Goal: Task Accomplishment & Management: Use online tool/utility

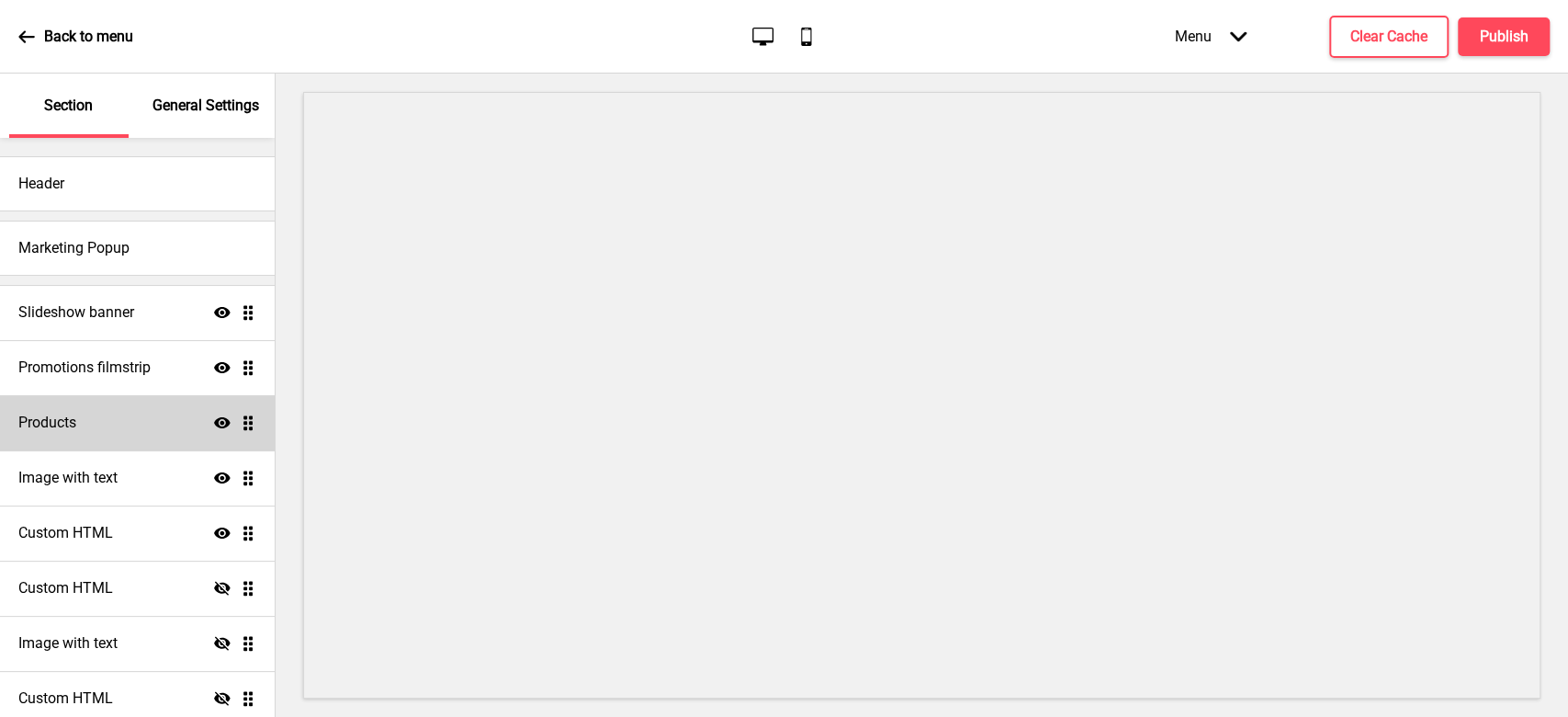
click at [80, 426] on div "Products Show Drag" at bounding box center [137, 423] width 275 height 56
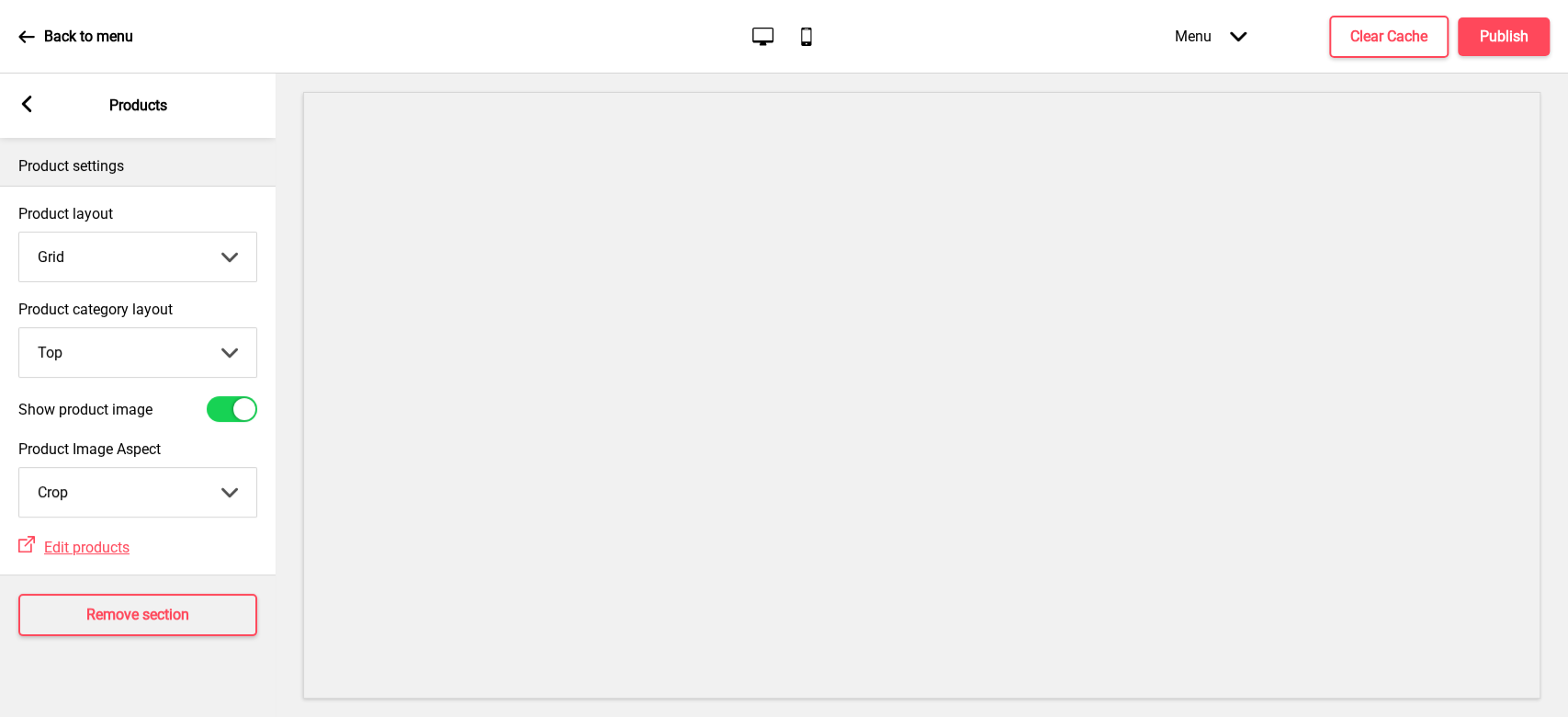
click at [31, 102] on rect at bounding box center [27, 104] width 17 height 17
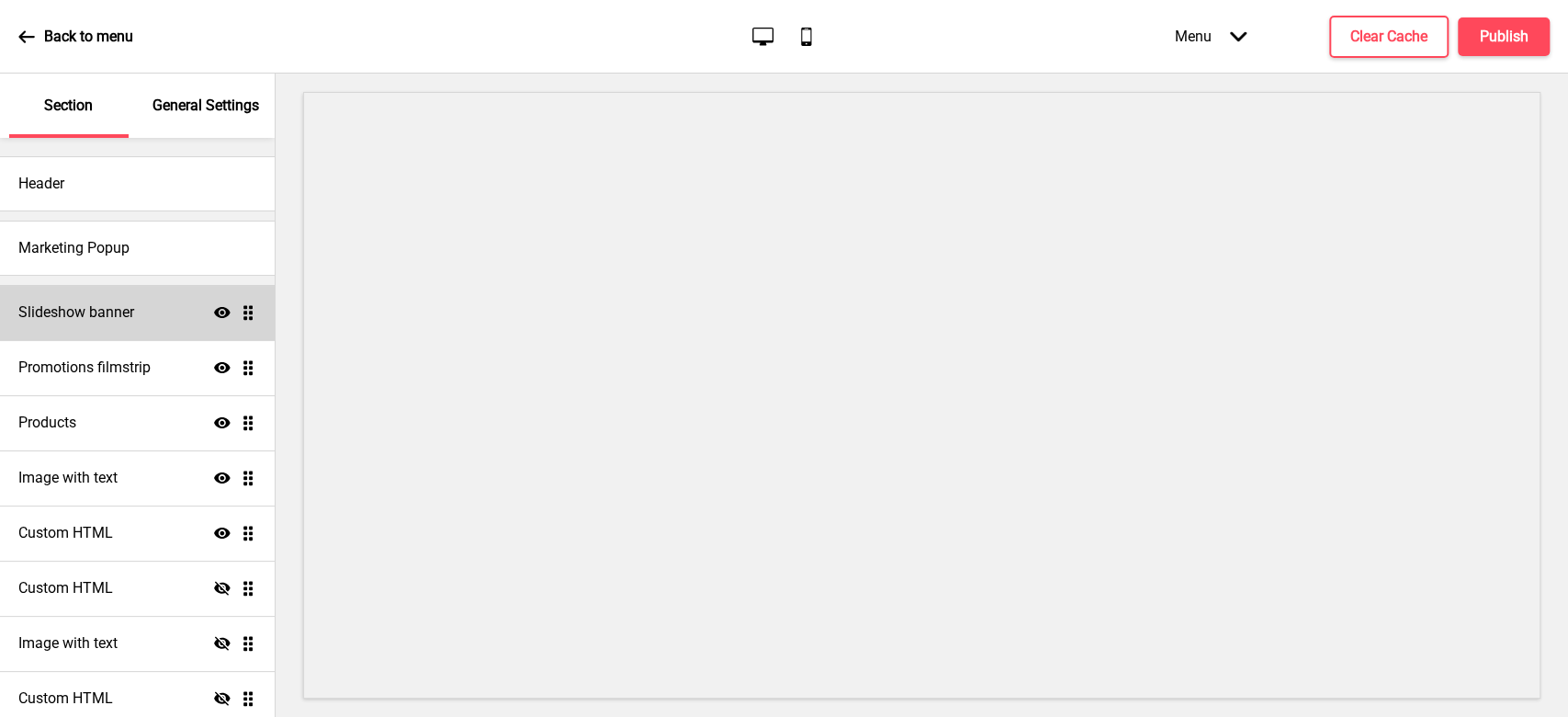
click at [166, 311] on div "Slideshow banner Show Drag" at bounding box center [137, 313] width 275 height 56
select select "10000"
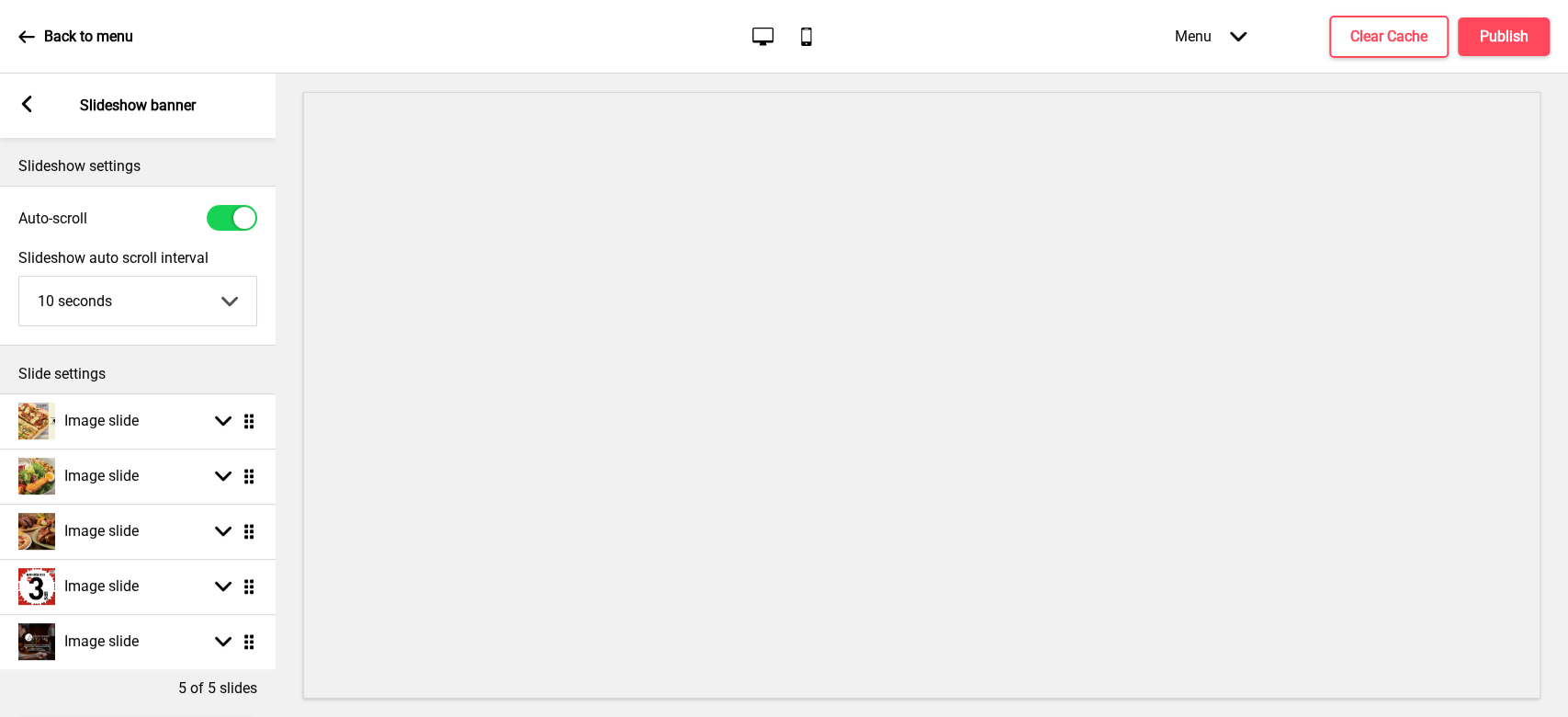
scroll to position [96, 0]
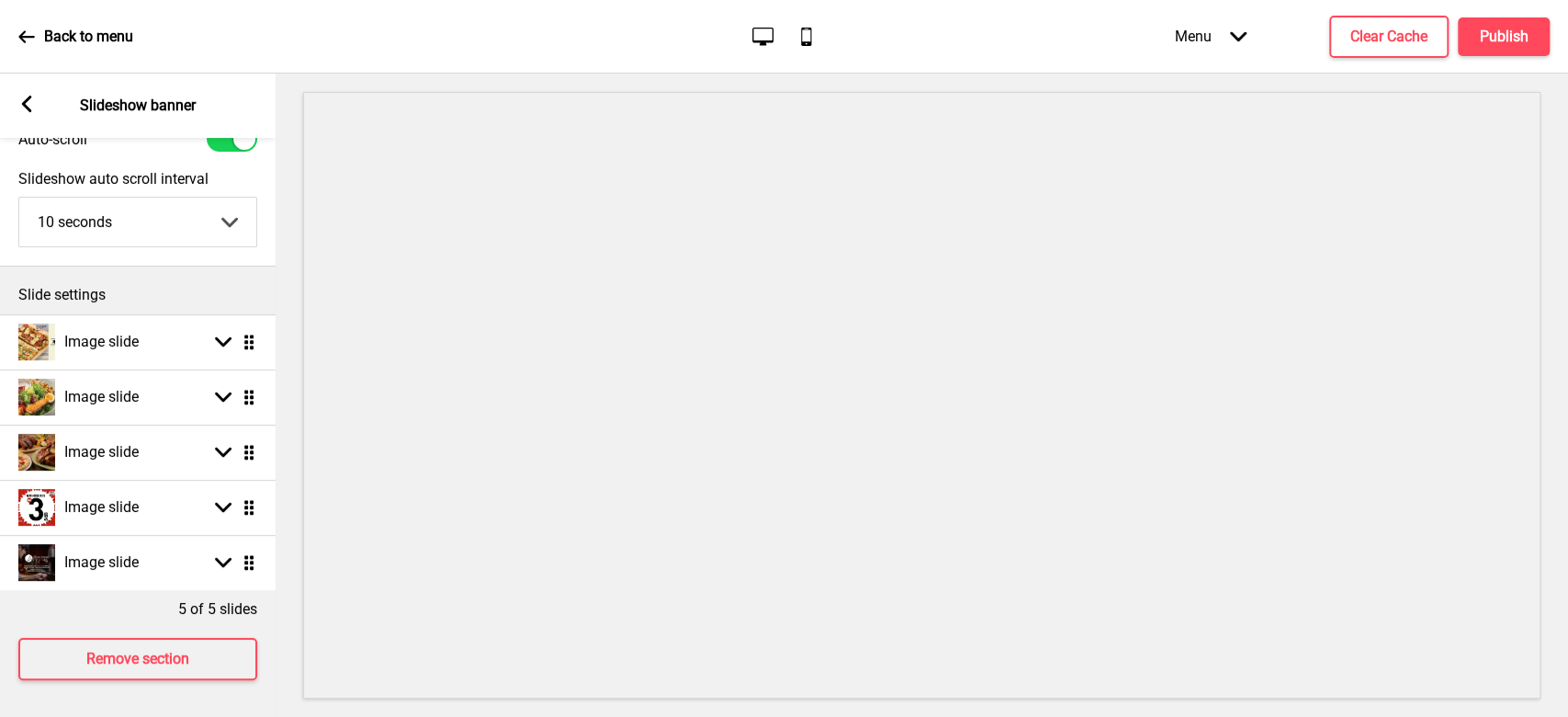
click at [30, 32] on icon at bounding box center [27, 37] width 17 height 17
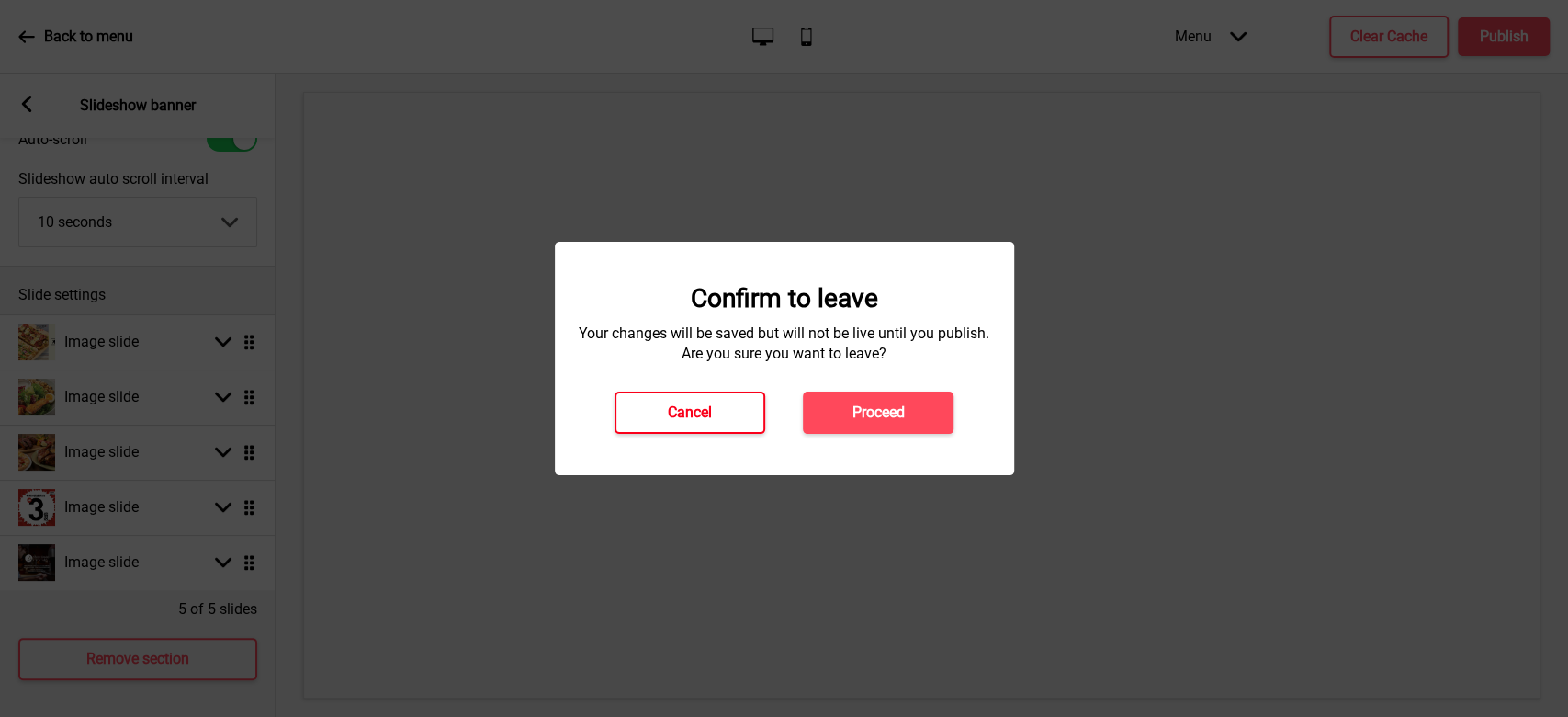
click at [708, 414] on h4 "Cancel" at bounding box center [690, 413] width 44 height 20
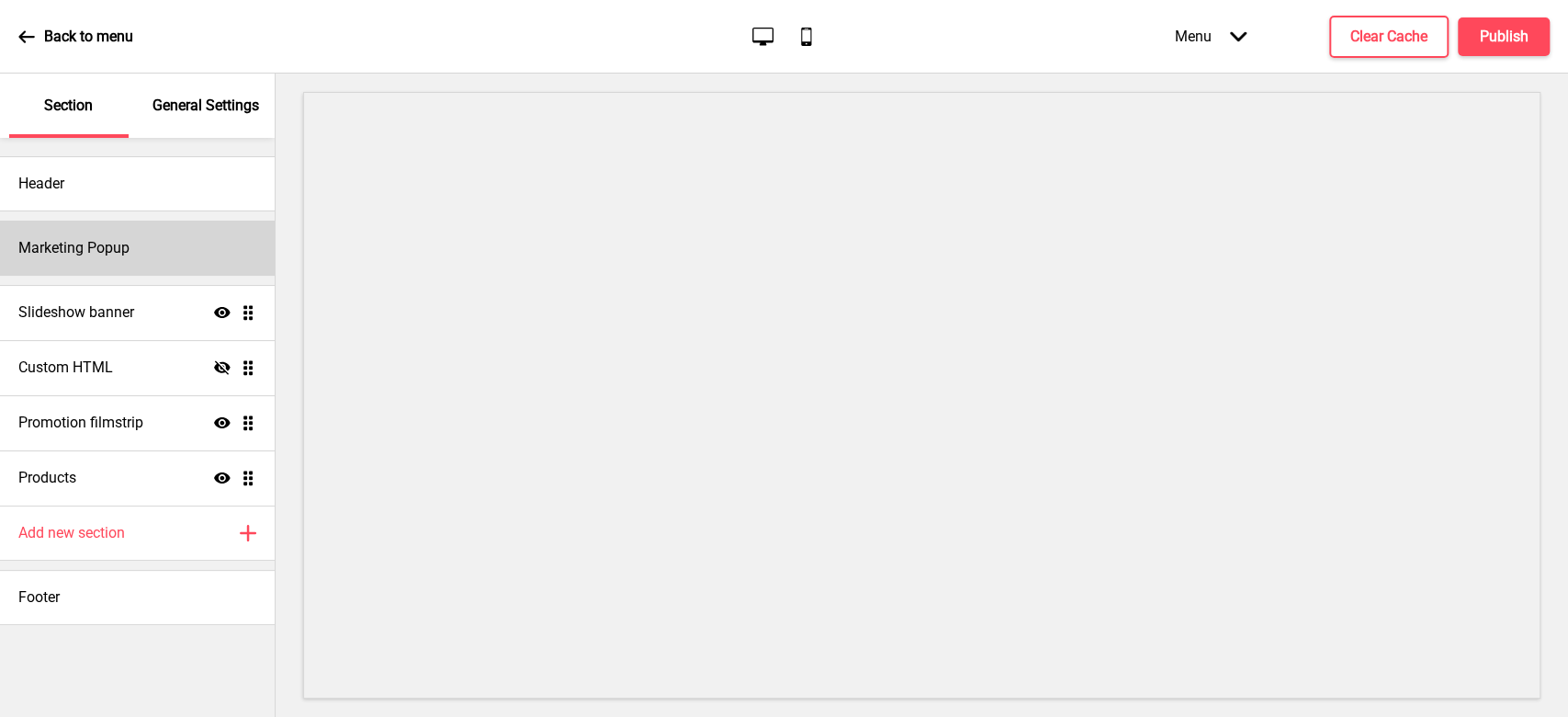
click at [125, 250] on h4 "Marketing Popup" at bounding box center [74, 248] width 111 height 20
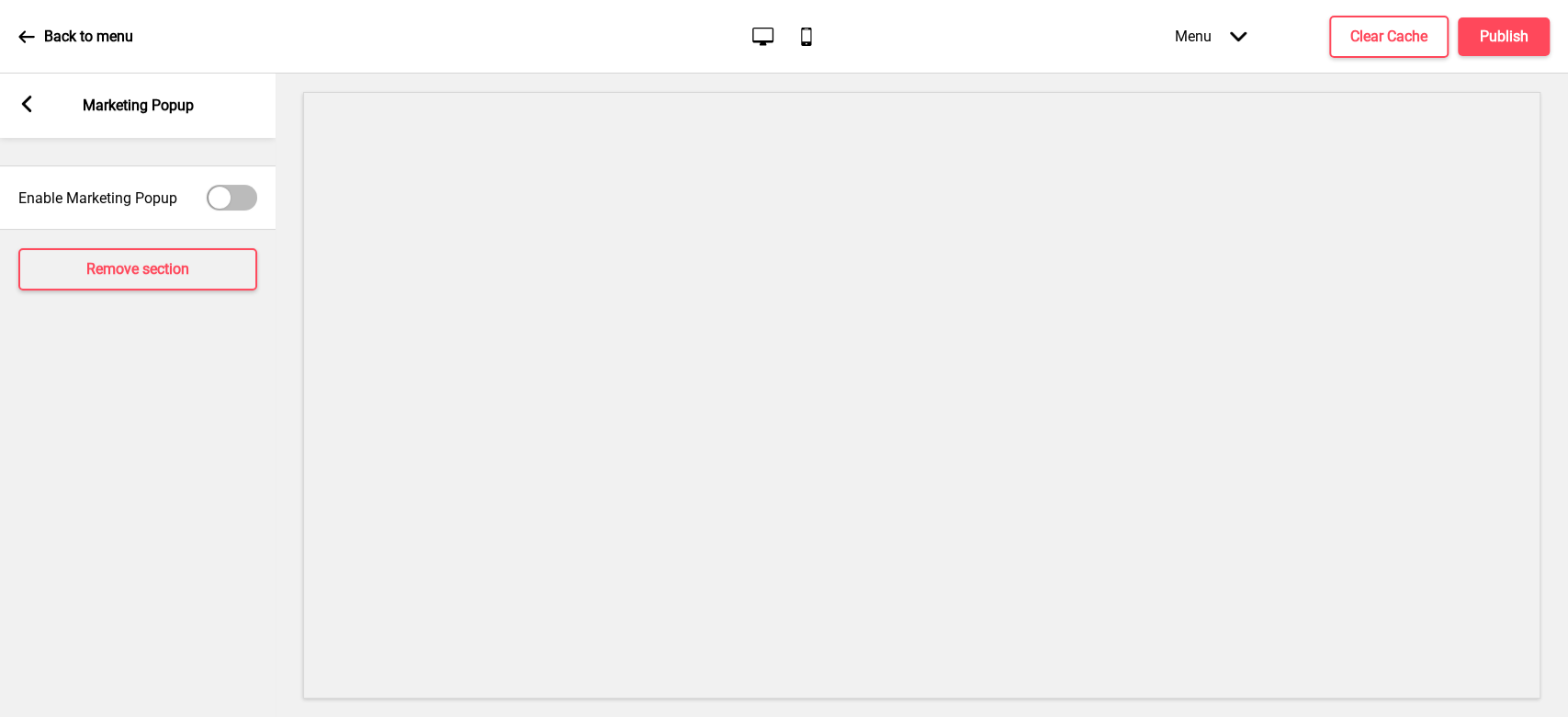
click at [28, 104] on rect at bounding box center [27, 104] width 17 height 17
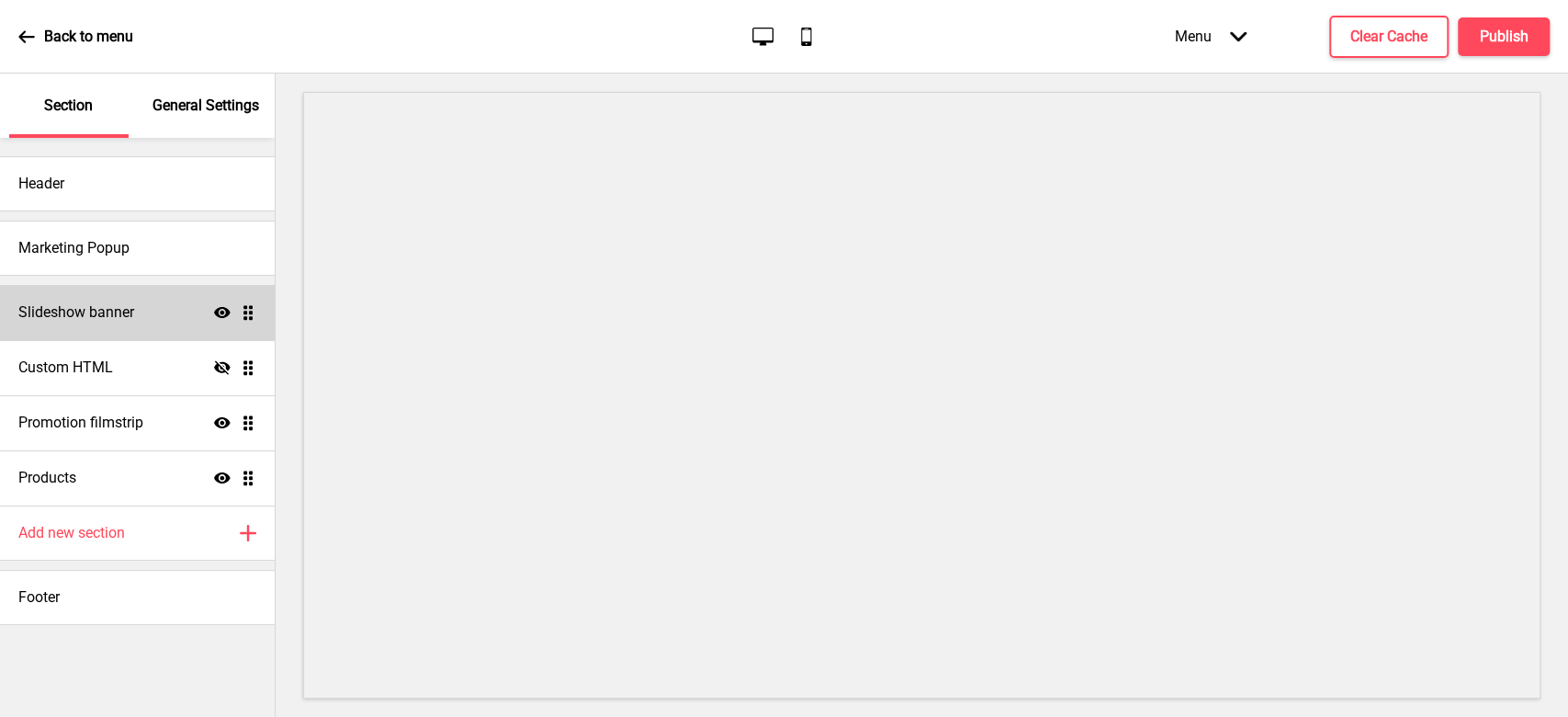
click at [124, 301] on div "Slideshow banner Show Drag" at bounding box center [137, 313] width 275 height 56
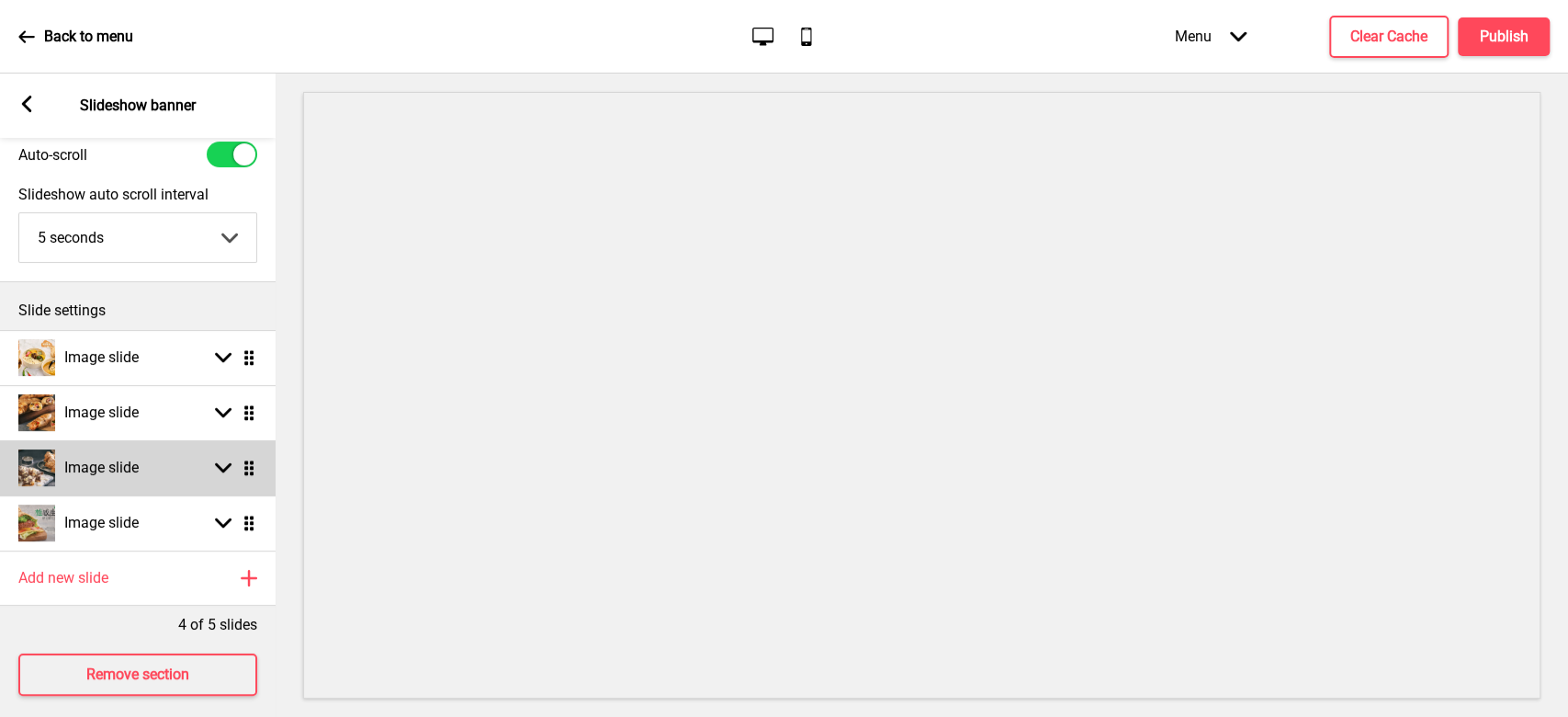
scroll to position [96, 0]
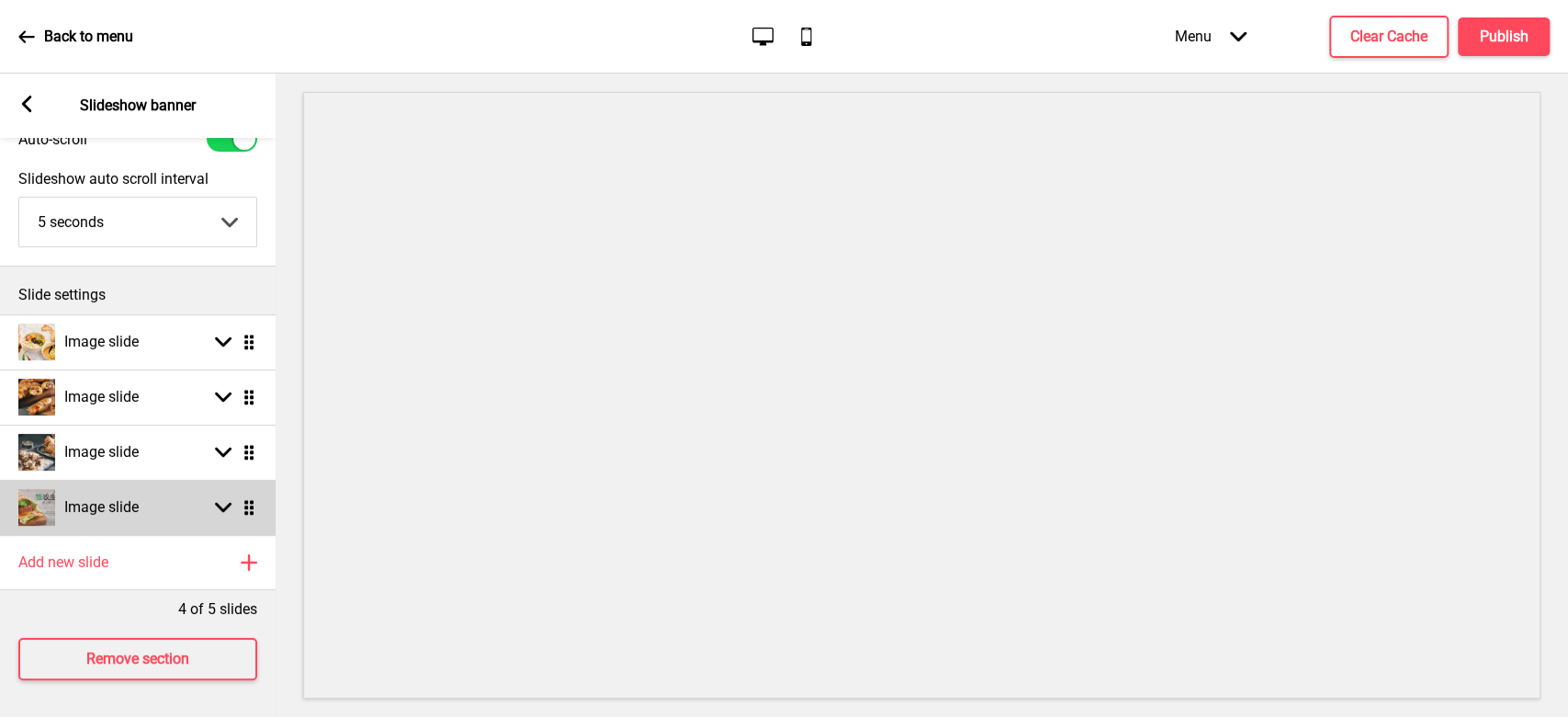
click at [179, 487] on div "Image slide Arrow down Drag" at bounding box center [138, 508] width 276 height 56
select select "right"
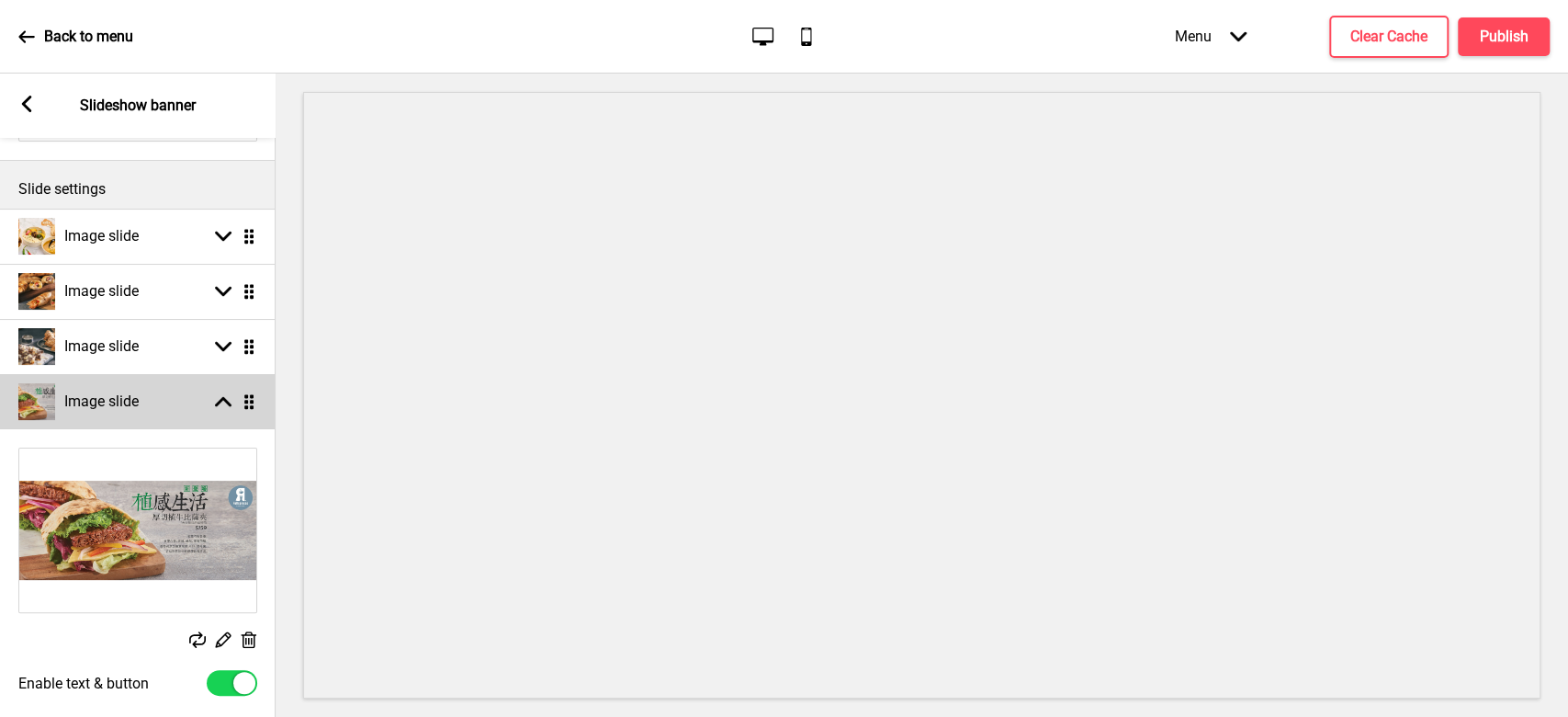
scroll to position [219, 0]
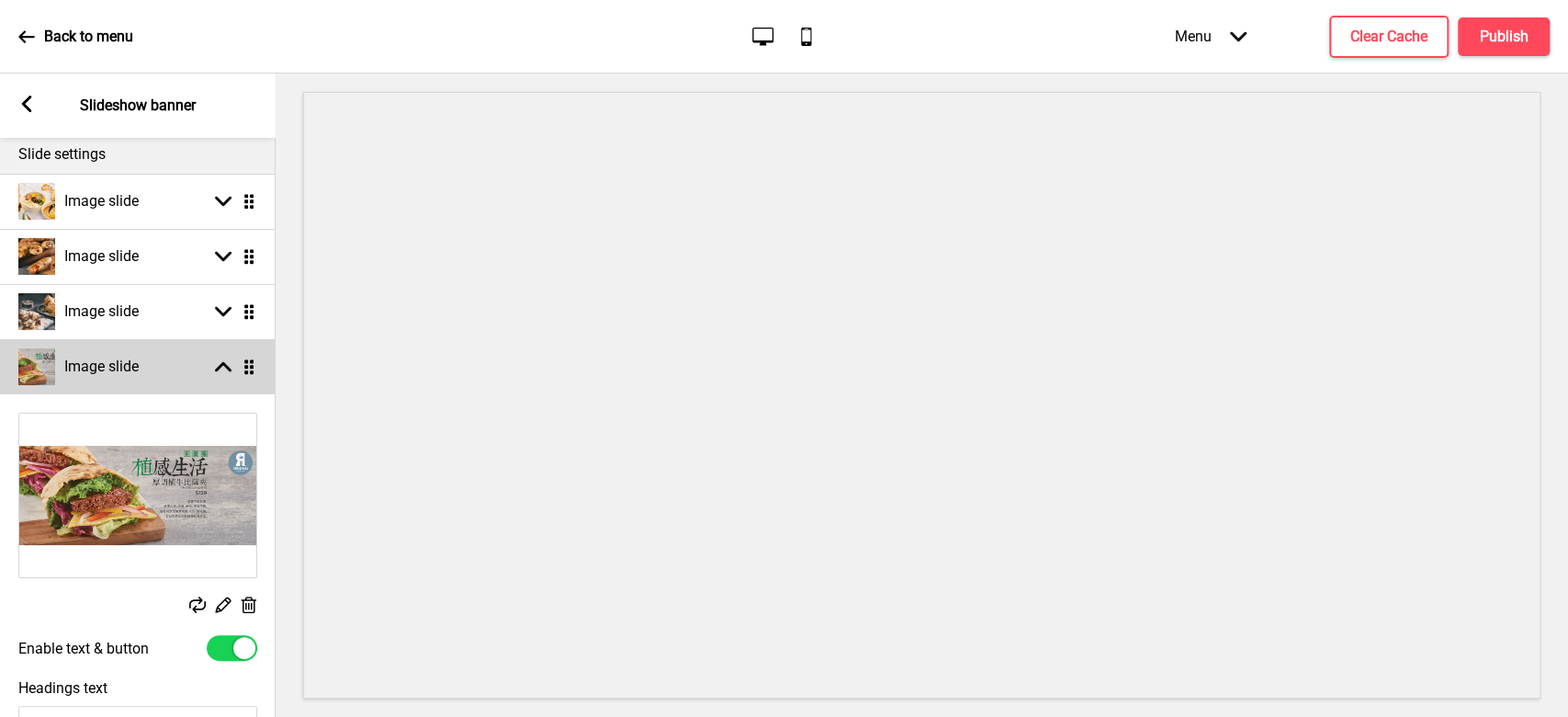
click at [179, 487] on img at bounding box center [138, 495] width 237 height 164
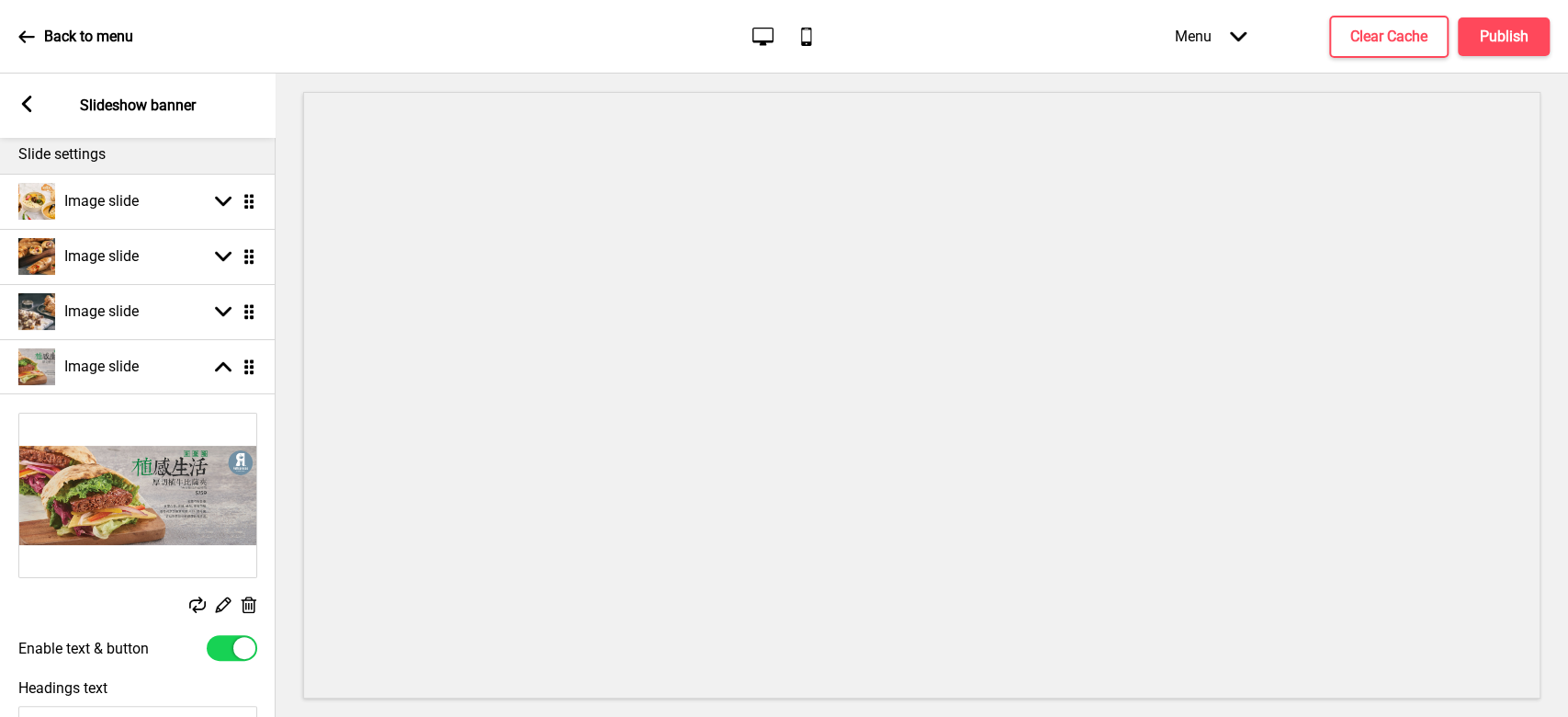
click at [220, 601] on rect at bounding box center [222, 604] width 19 height 19
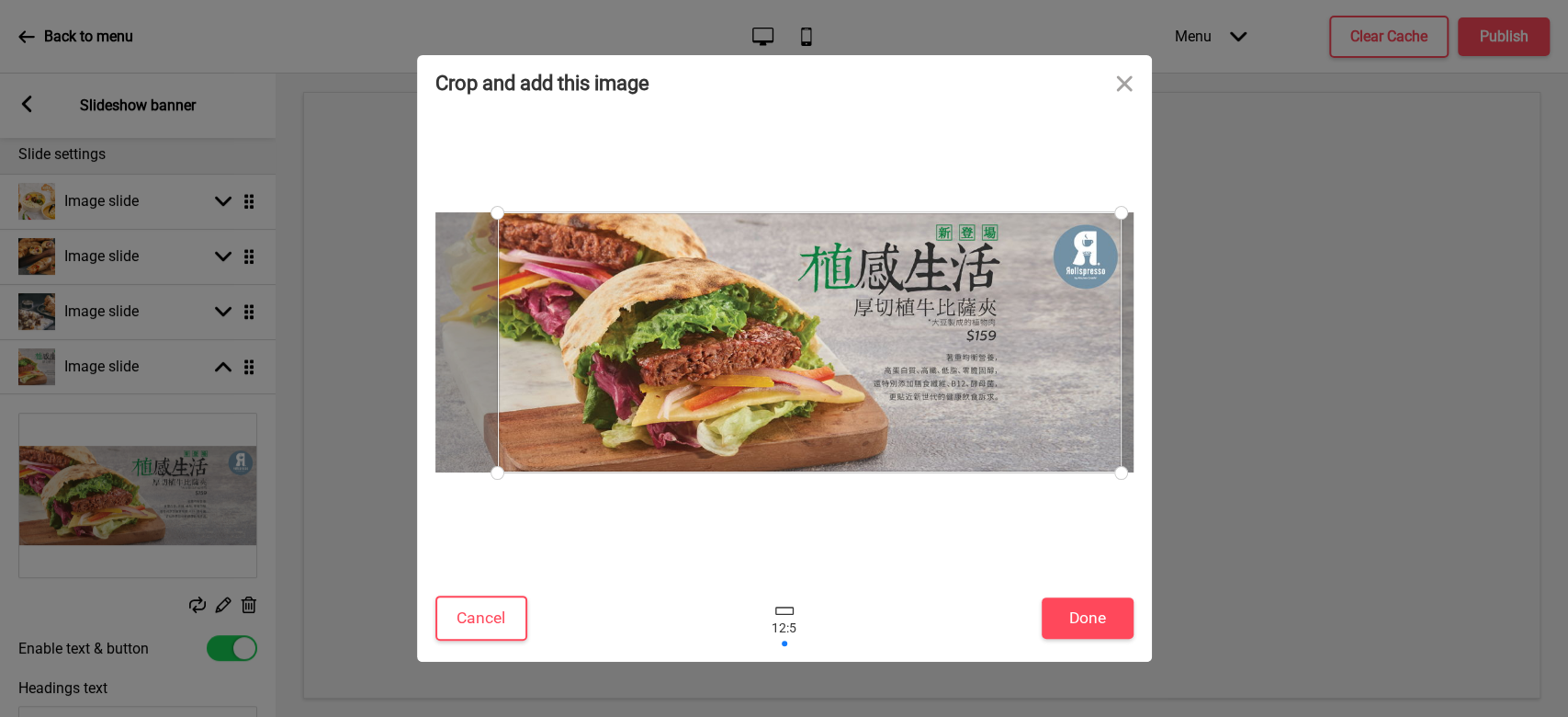
drag, startPoint x: 842, startPoint y: 417, endPoint x: 810, endPoint y: 405, distance: 34.2
click at [810, 405] on div at bounding box center [809, 341] width 624 height 260
click at [479, 625] on button "Cancel" at bounding box center [481, 618] width 92 height 45
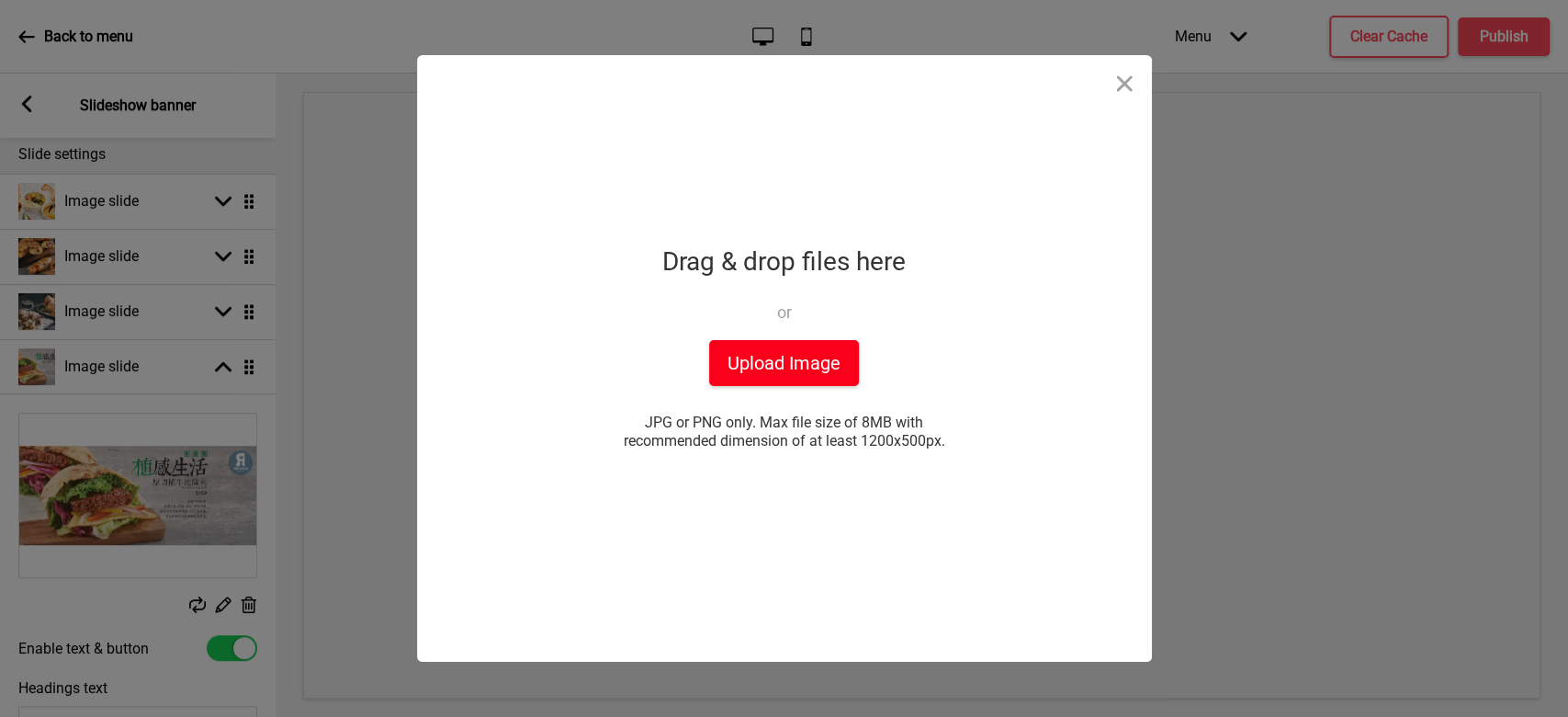
click at [784, 369] on button "Upload Image" at bounding box center [784, 364] width 150 height 46
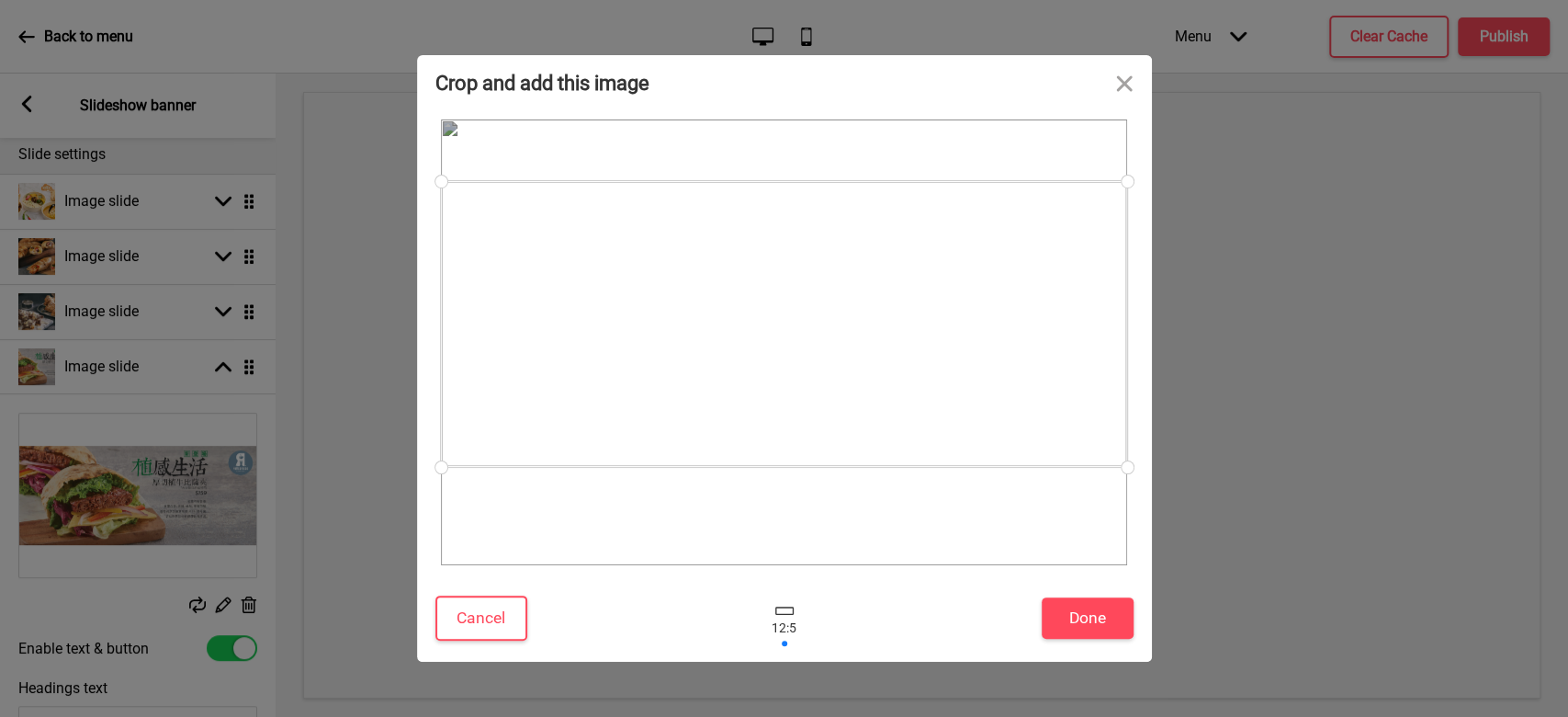
drag, startPoint x: 985, startPoint y: 426, endPoint x: 1002, endPoint y: 408, distance: 24.8
click at [1002, 408] on div at bounding box center [784, 324] width 686 height 286
drag, startPoint x: 822, startPoint y: 291, endPoint x: 847, endPoint y: 283, distance: 26.2
click at [847, 283] on div at bounding box center [784, 316] width 686 height 286
drag, startPoint x: 1119, startPoint y: 80, endPoint x: 1076, endPoint y: 82, distance: 43.0
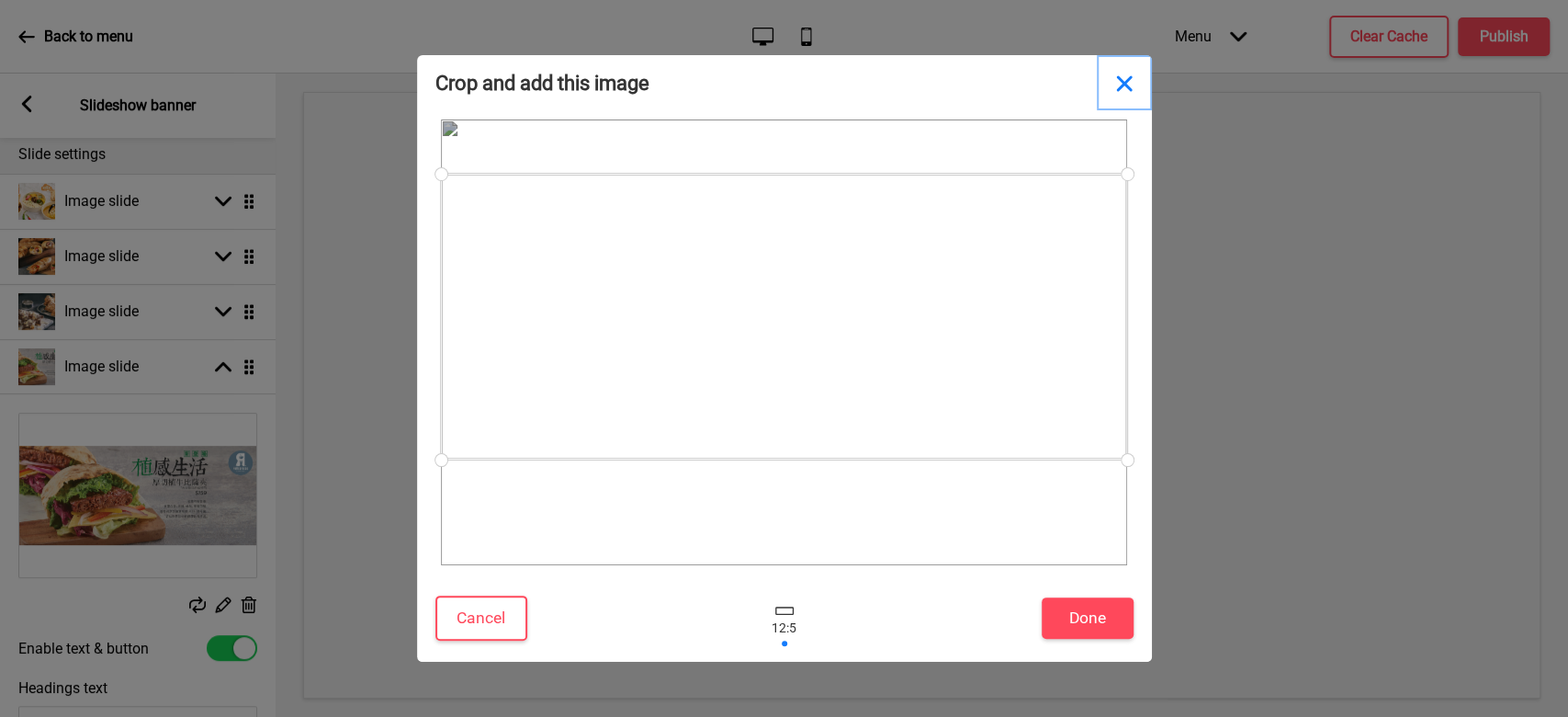
click at [1119, 80] on button "Close" at bounding box center [1124, 83] width 55 height 56
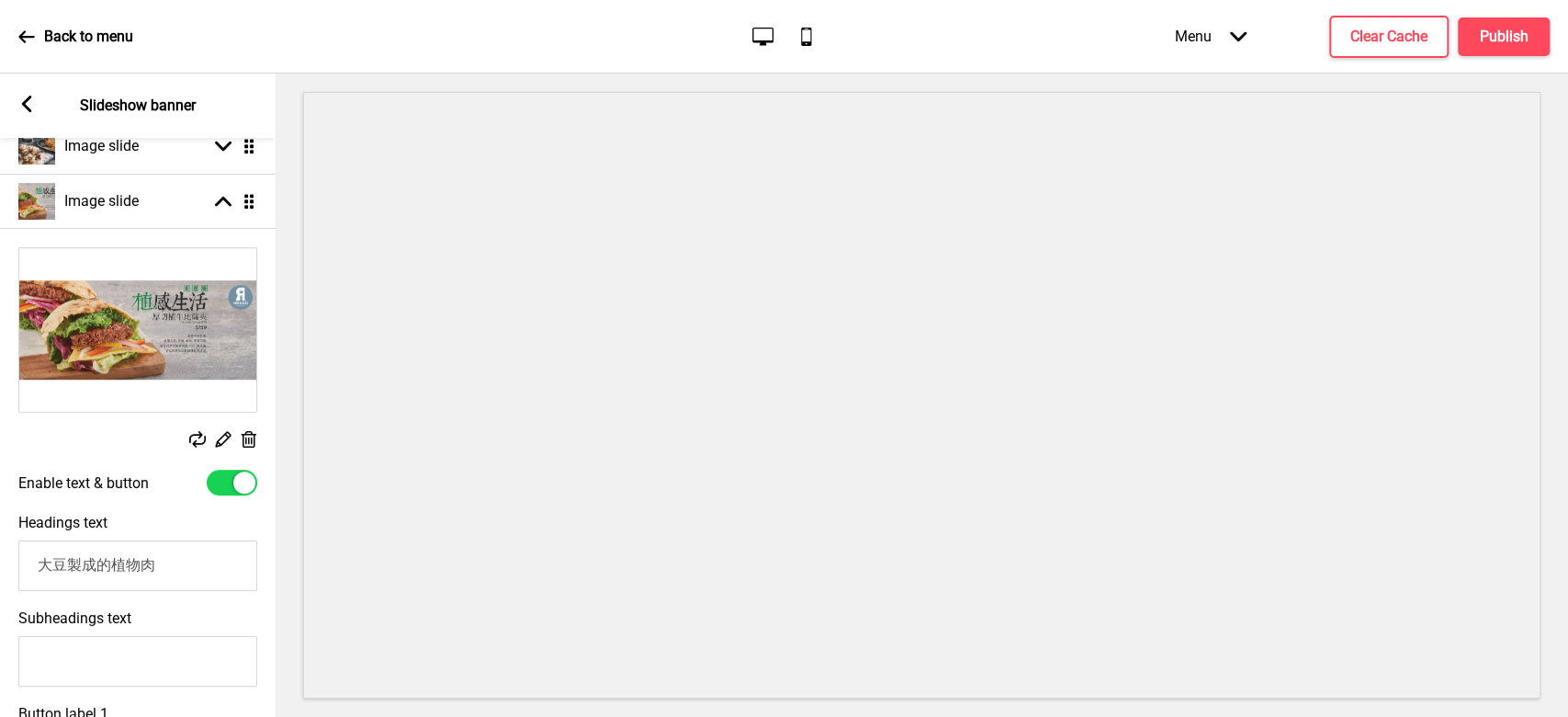
scroll to position [342, 0]
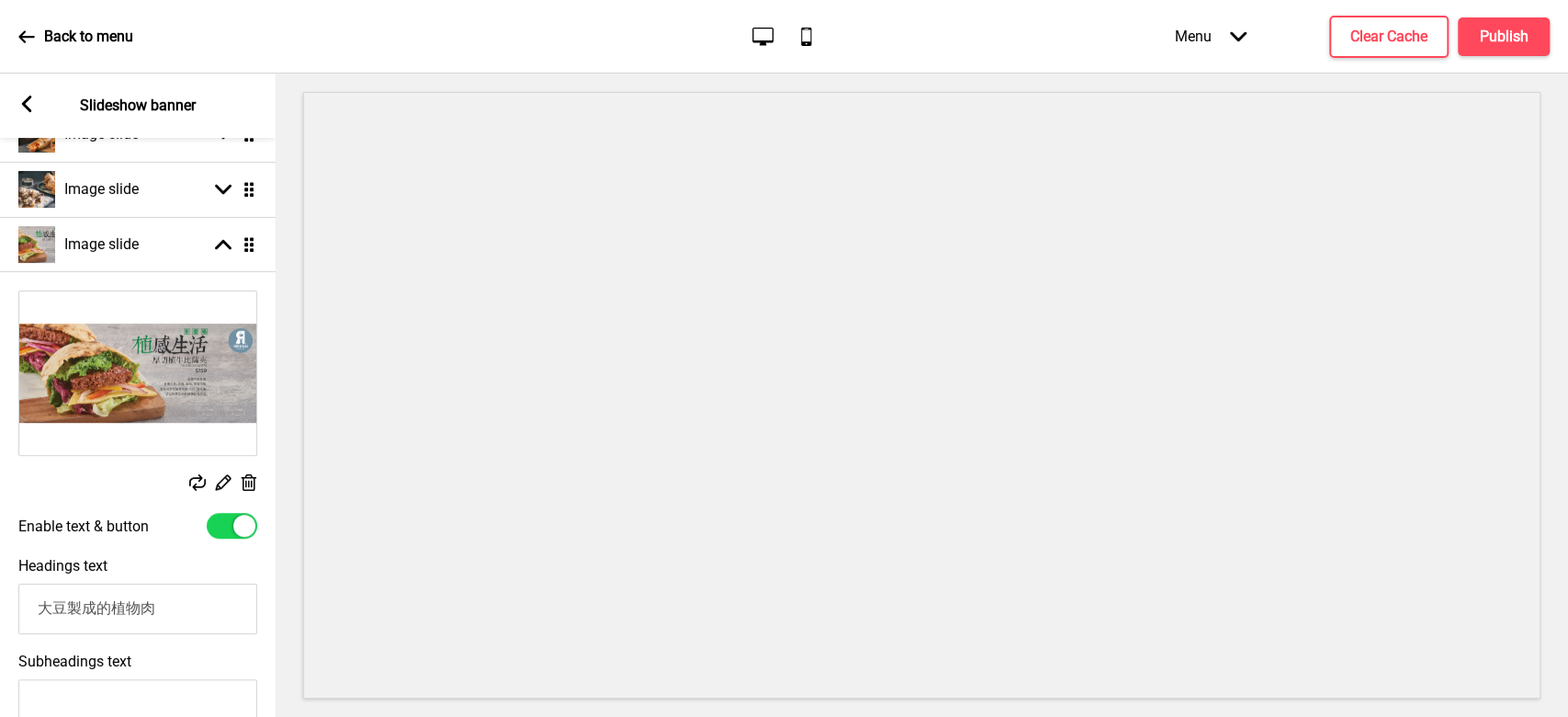
click at [249, 478] on icon at bounding box center [249, 483] width 16 height 17
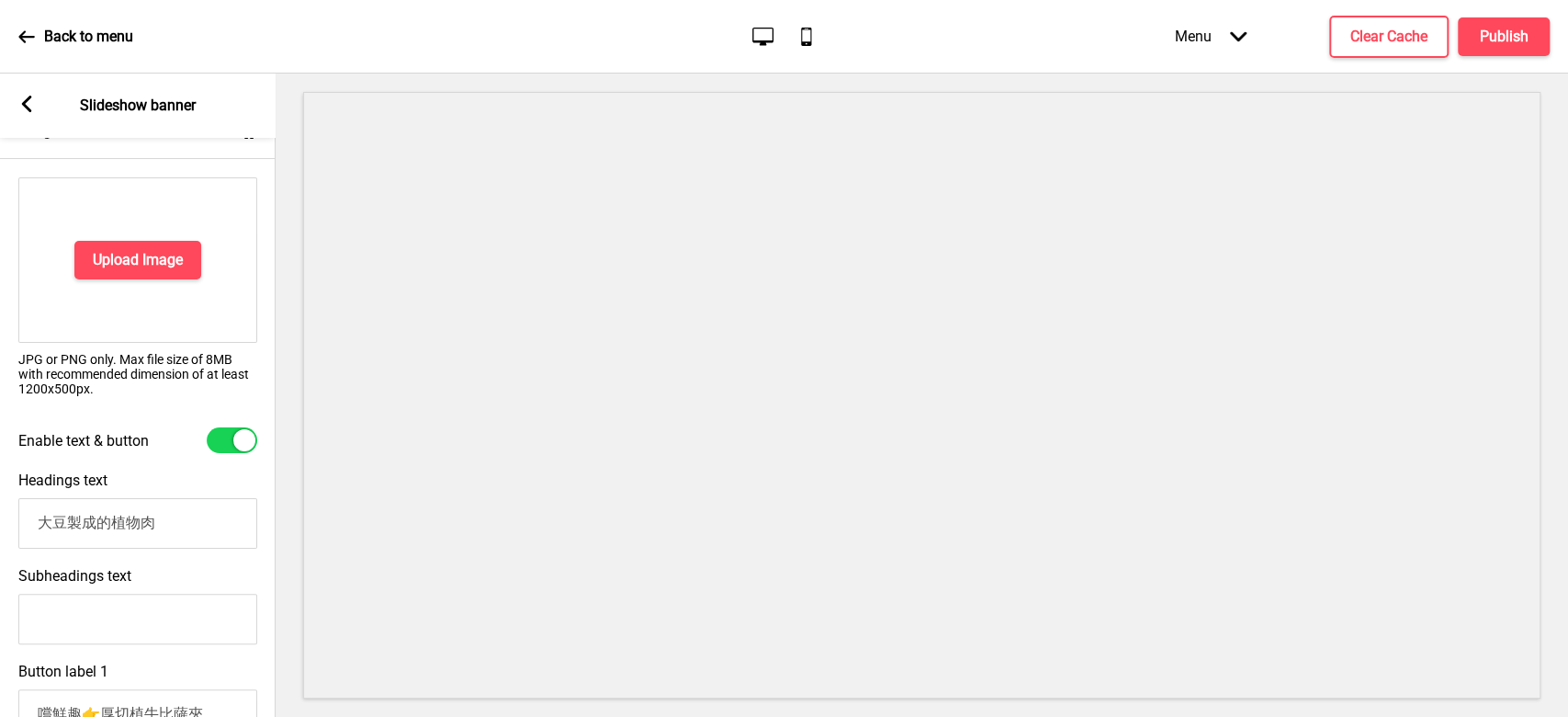
scroll to position [587, 0]
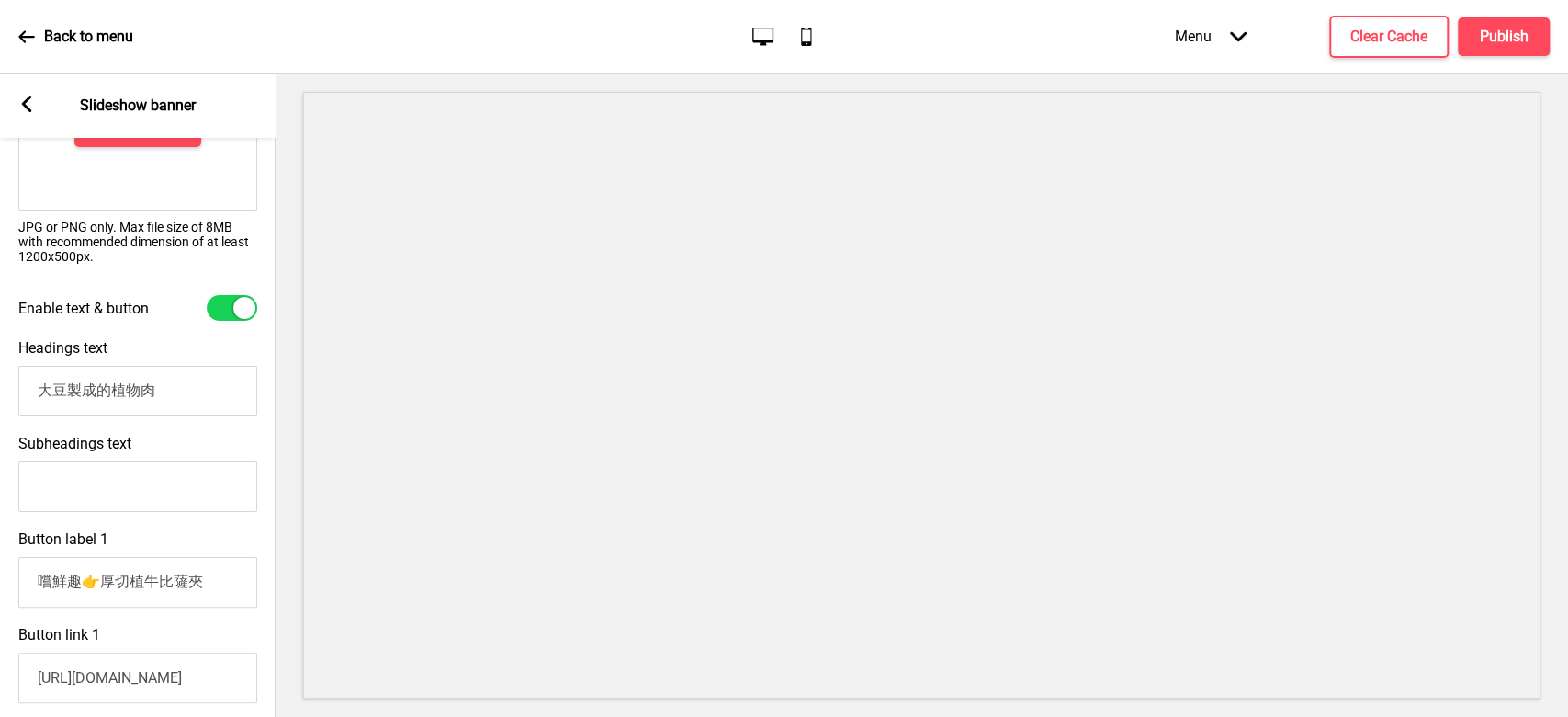
drag, startPoint x: 193, startPoint y: 388, endPoint x: 0, endPoint y: 385, distance: 193.0
click at [0, 385] on div "Headings text 大豆製成的植物肉" at bounding box center [138, 377] width 276 height 95
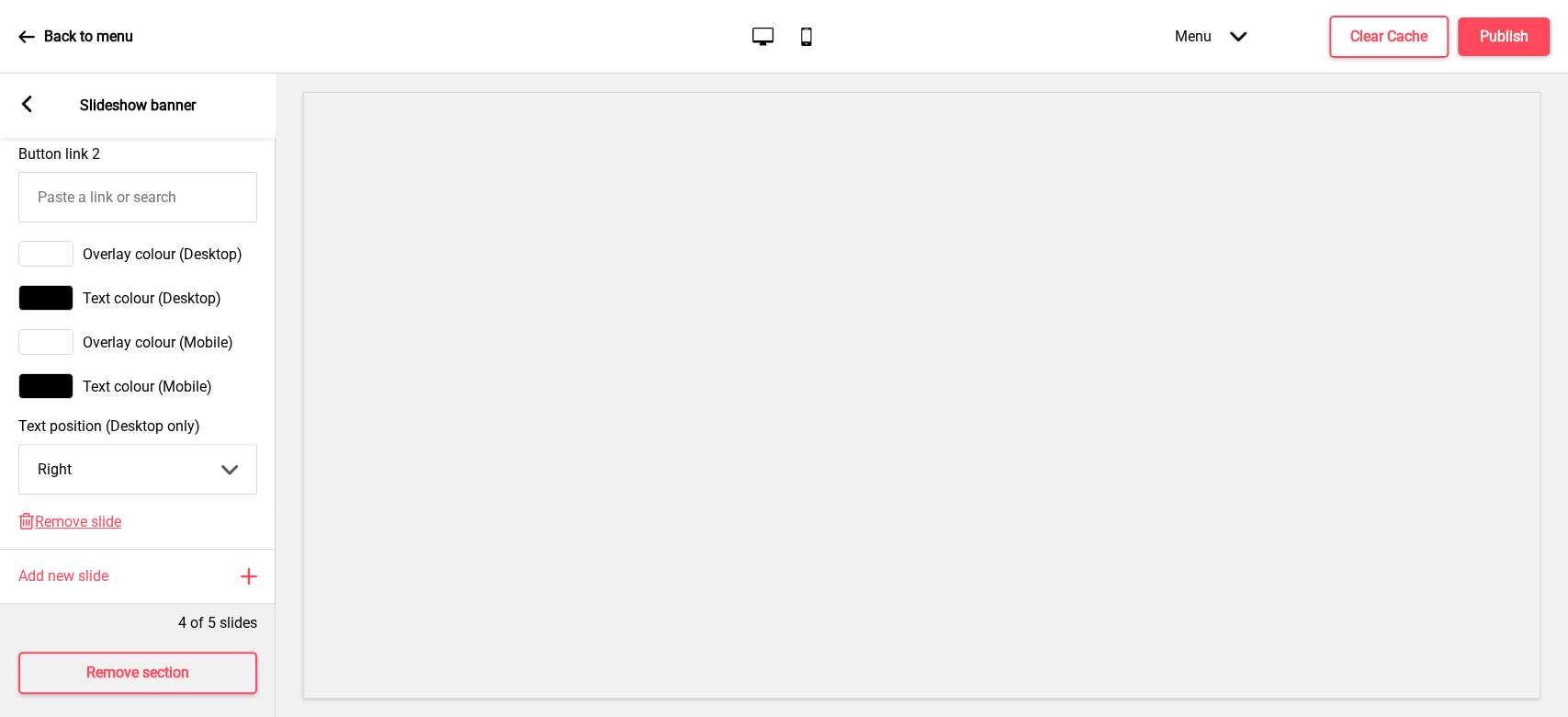
scroll to position [1305, 0]
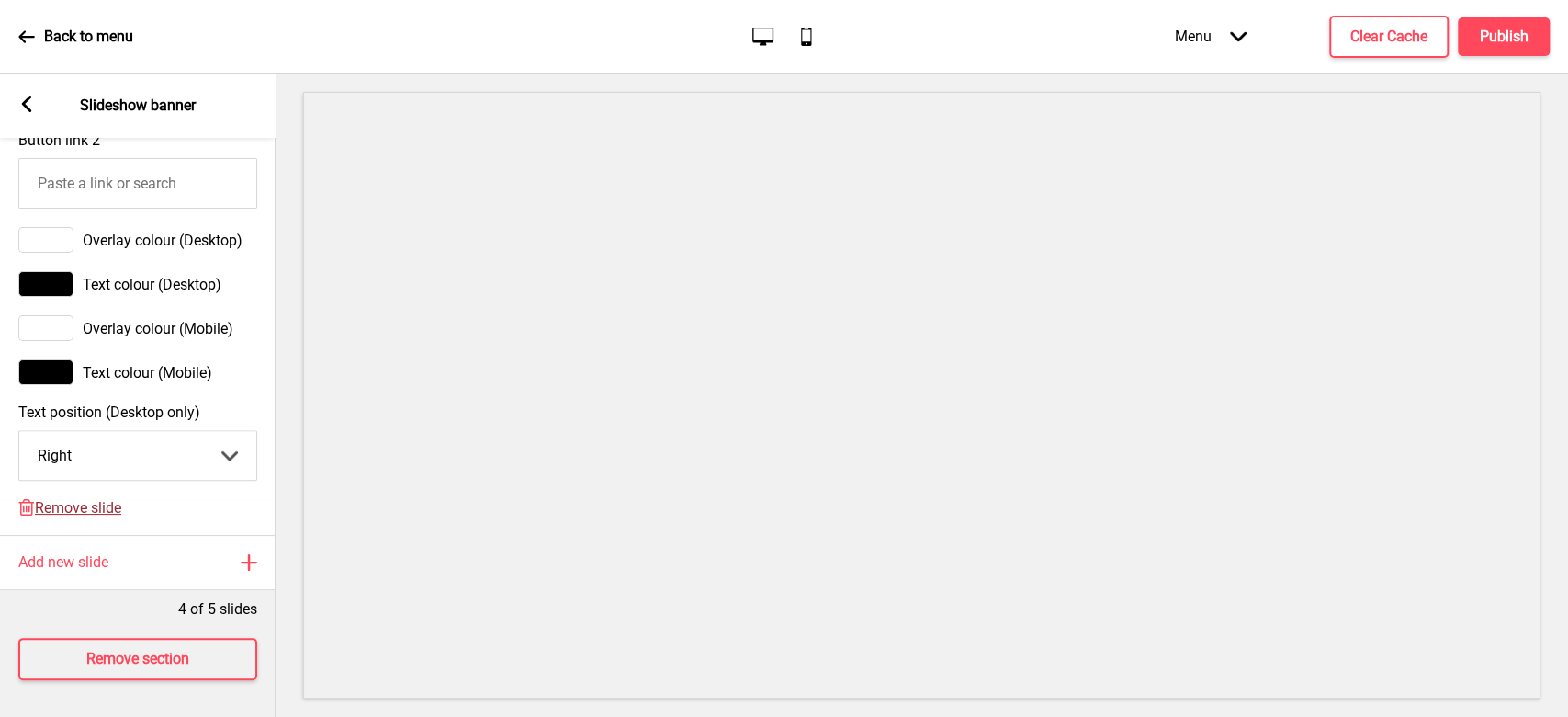
click at [80, 499] on span "Remove slide" at bounding box center [78, 507] width 86 height 18
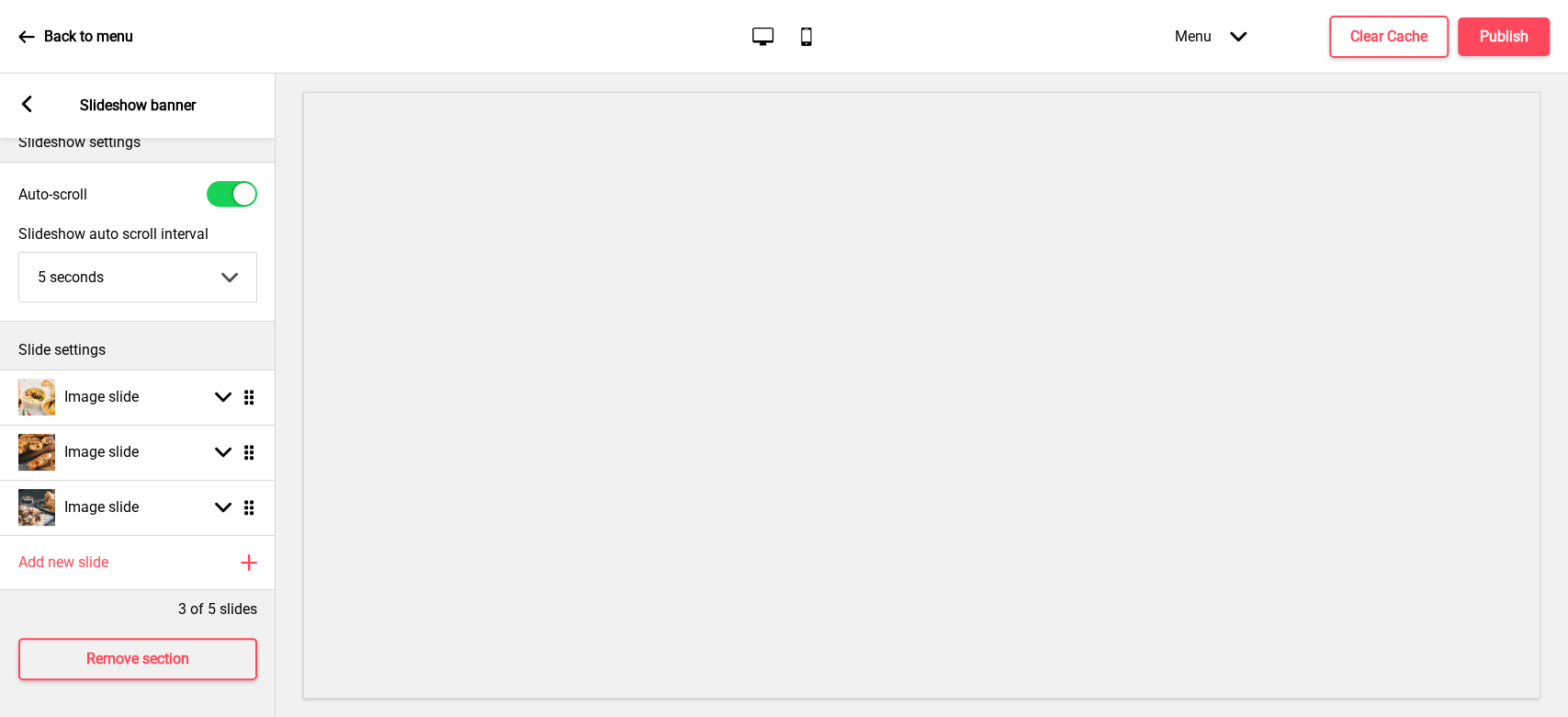
scroll to position [43, 0]
click at [1524, 27] on h4 "Publish" at bounding box center [1503, 37] width 49 height 20
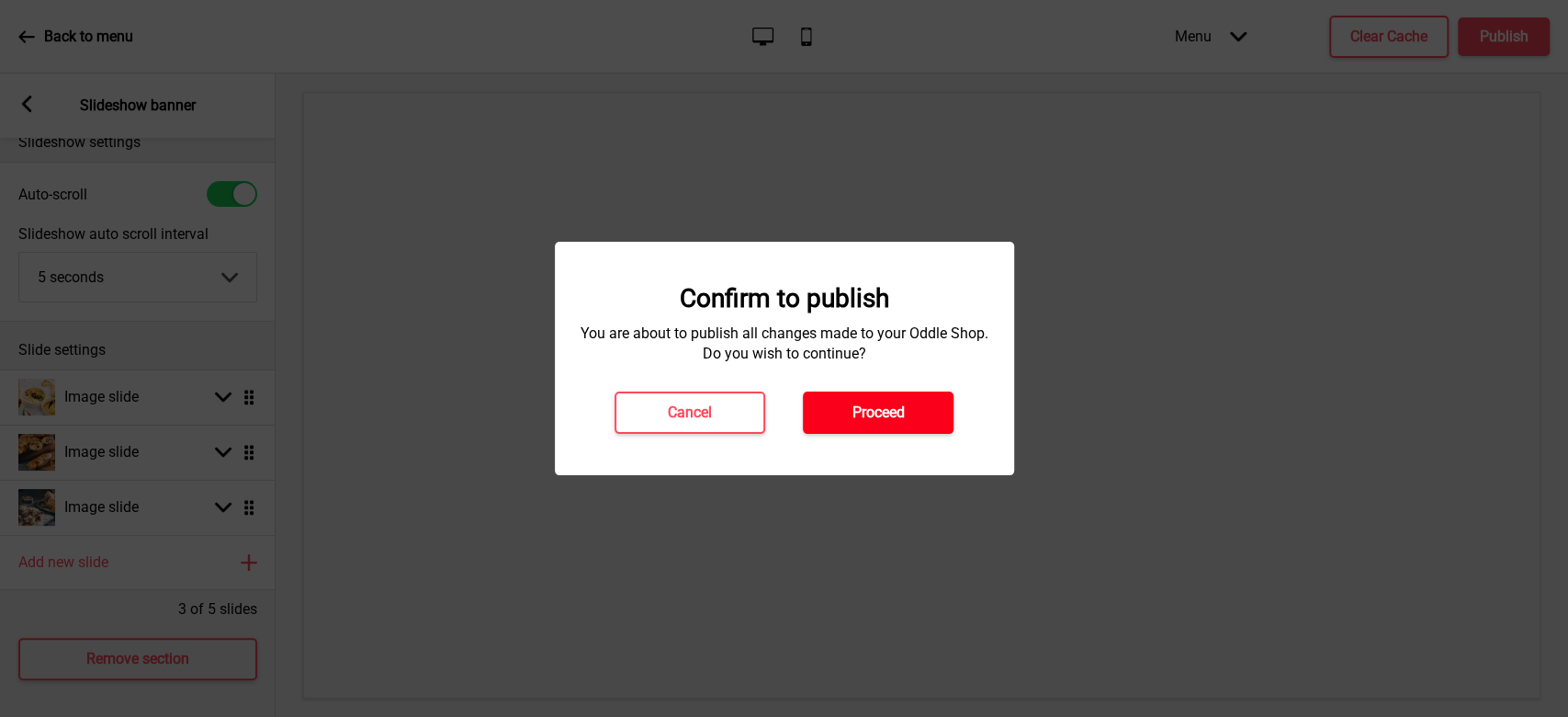
click at [883, 408] on h4 "Proceed" at bounding box center [878, 413] width 53 height 20
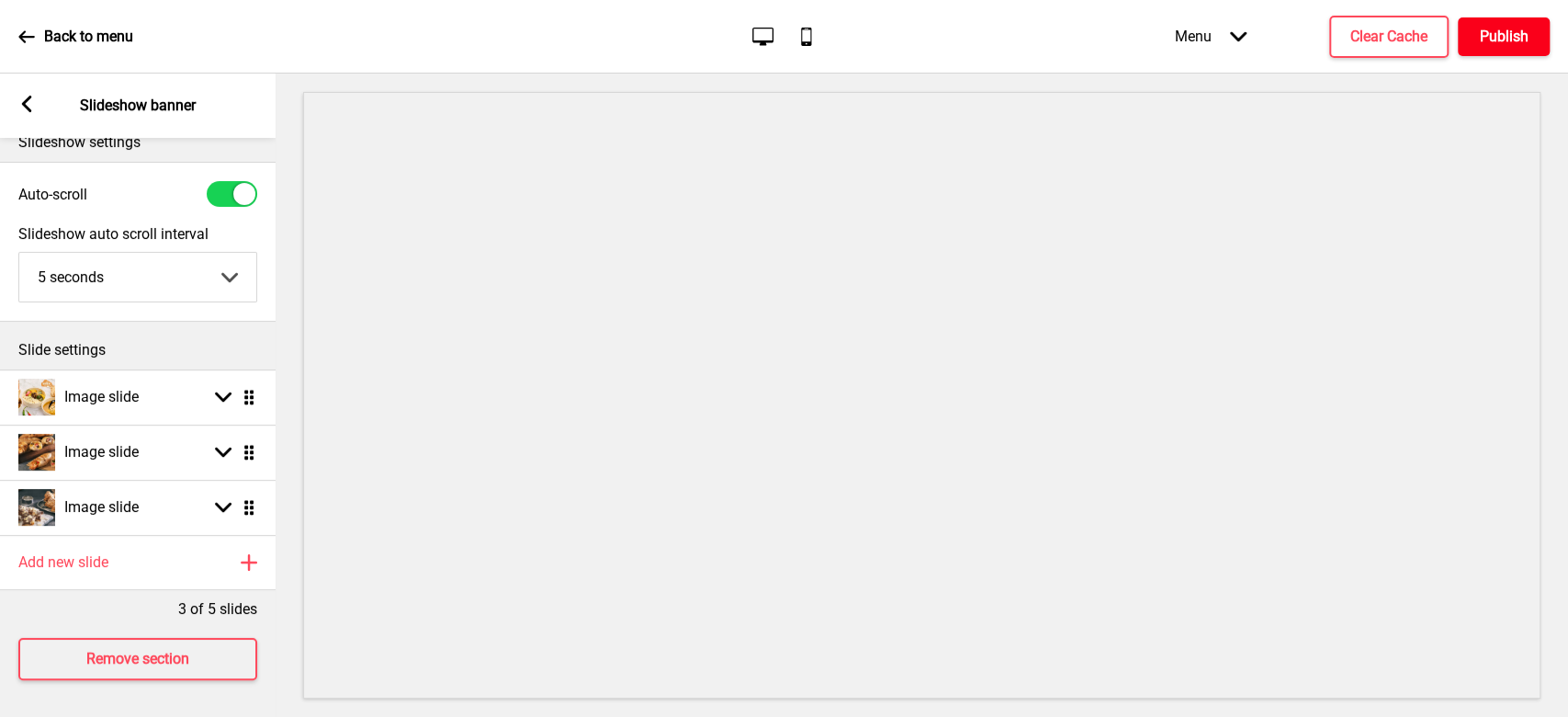
click at [1493, 38] on h4 "Publish" at bounding box center [1503, 37] width 49 height 20
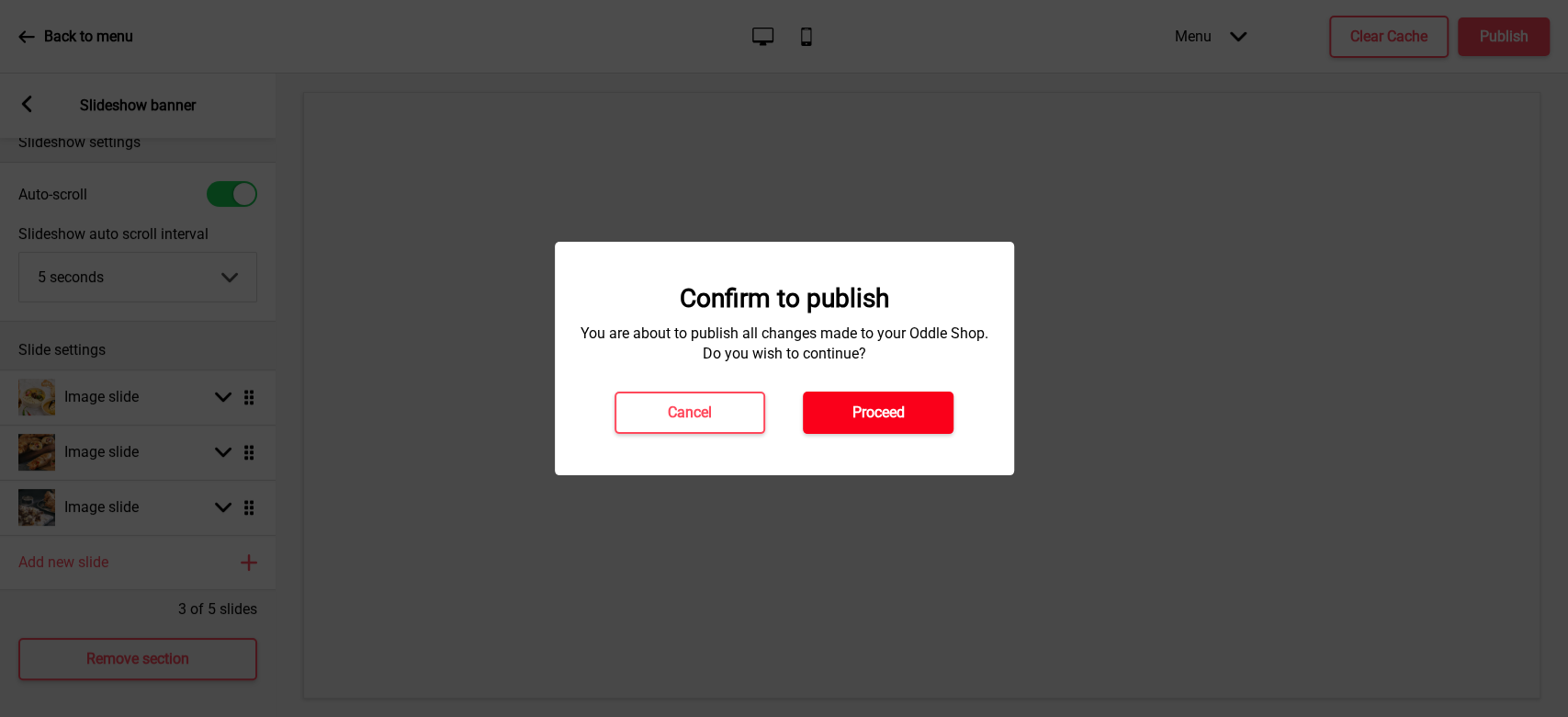
click at [905, 418] on button "Proceed" at bounding box center [877, 413] width 151 height 43
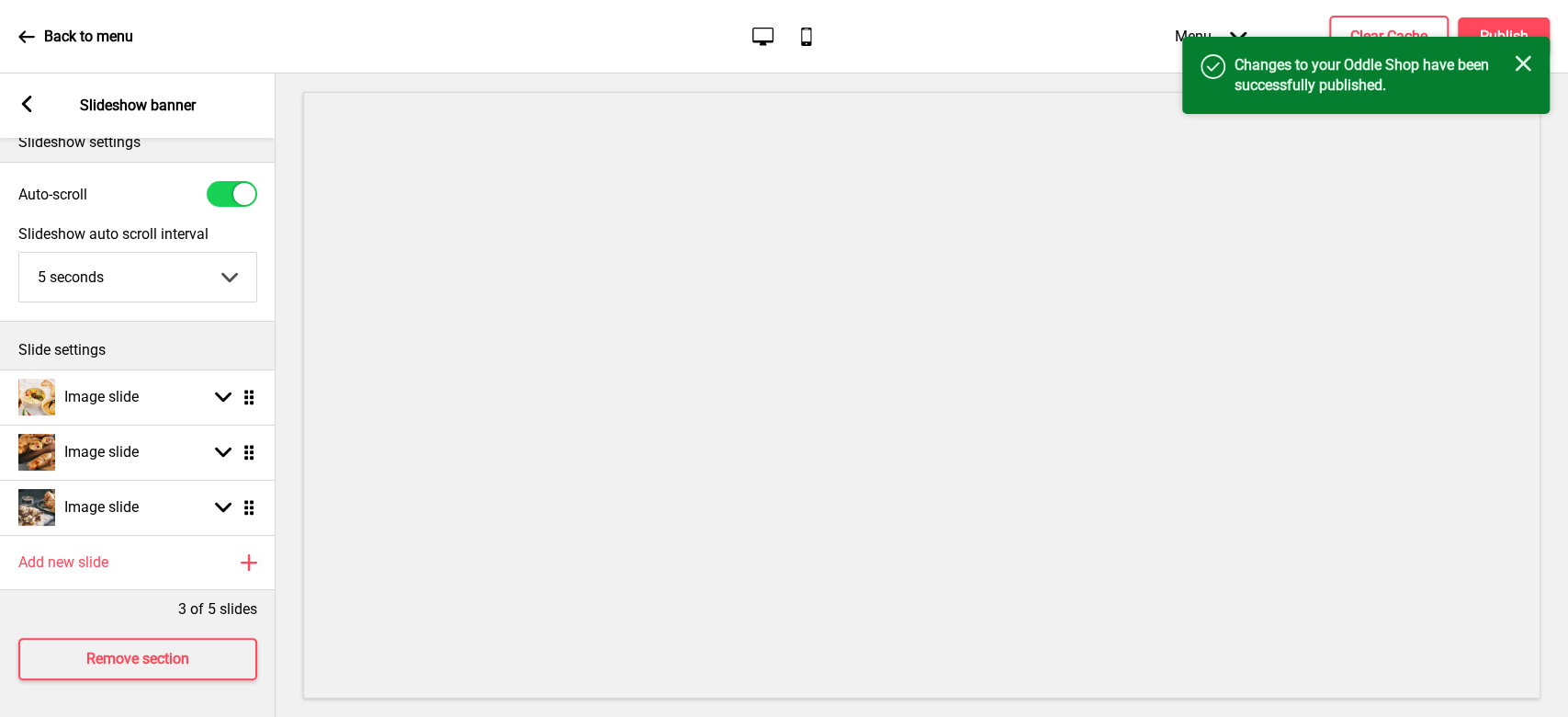
click at [1525, 68] on rect at bounding box center [1523, 64] width 17 height 17
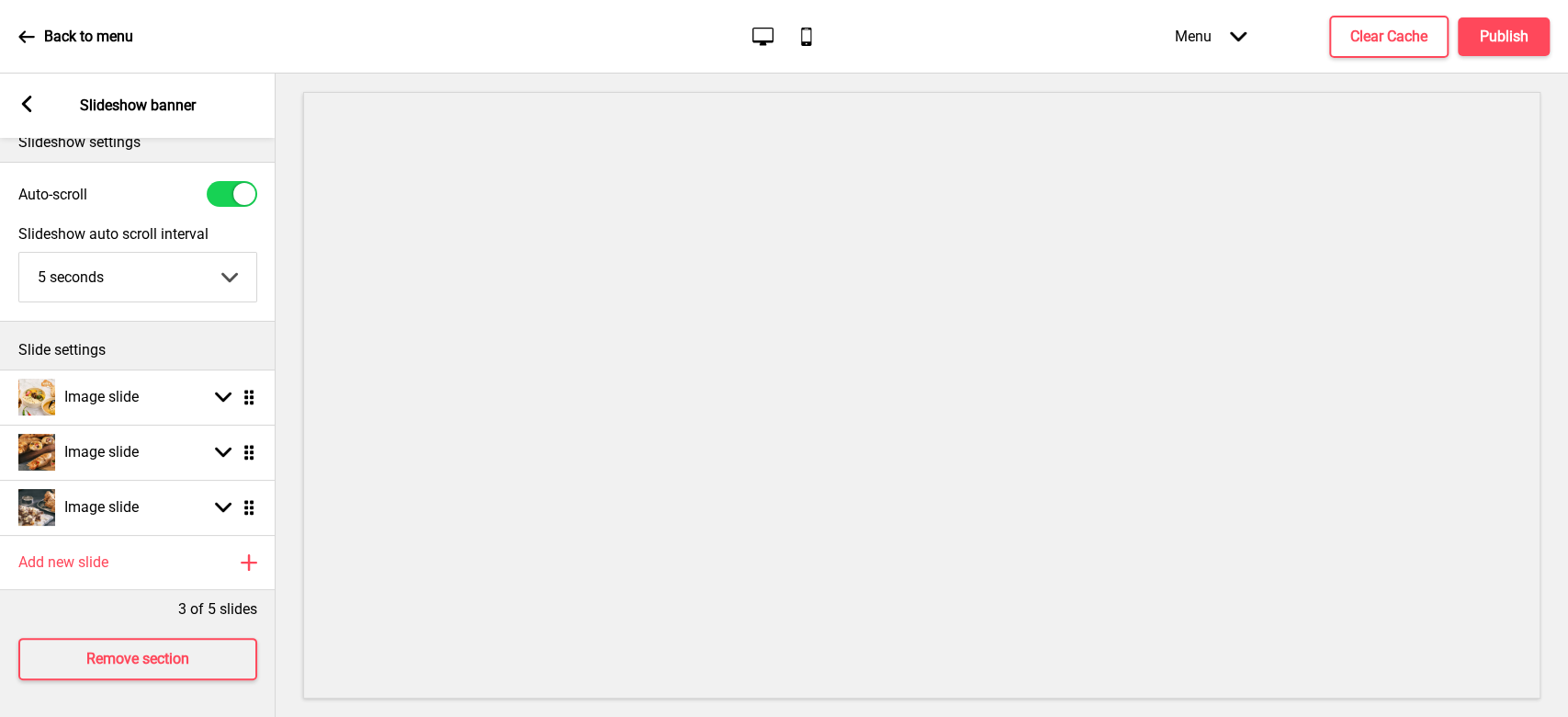
click at [26, 97] on rect at bounding box center [27, 104] width 17 height 17
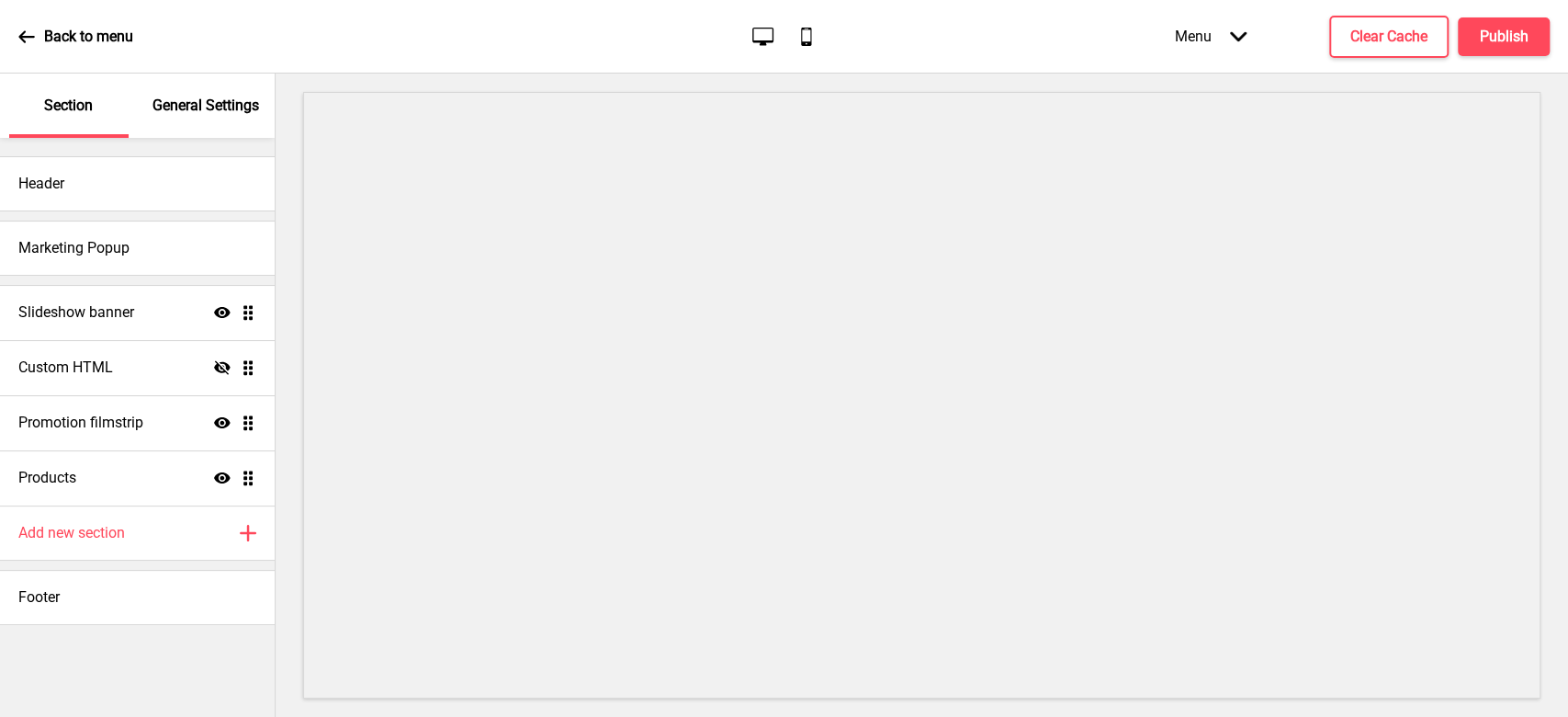
scroll to position [61, 0]
click at [31, 34] on icon at bounding box center [27, 37] width 17 height 17
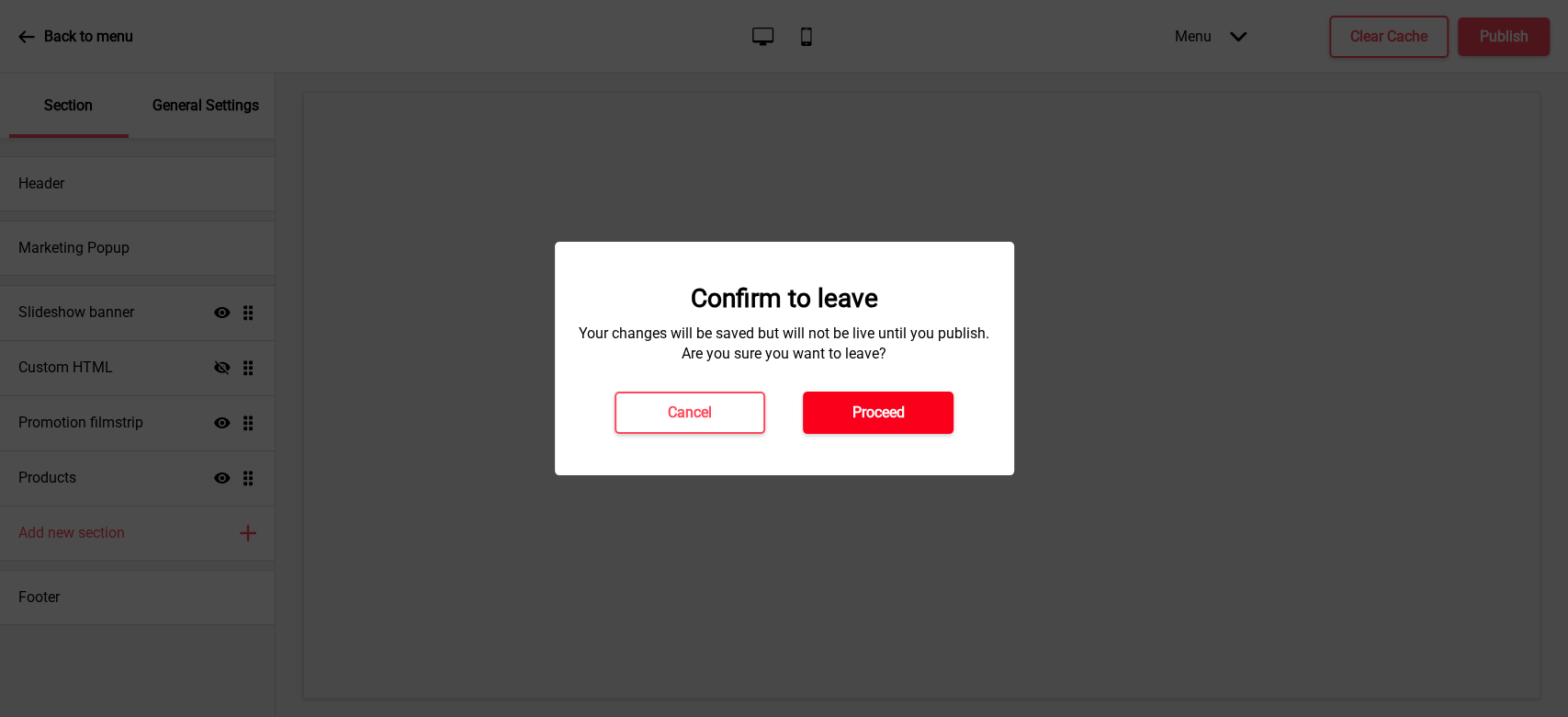
click at [852, 418] on h4 "Proceed" at bounding box center [878, 413] width 53 height 20
